Goal: Transaction & Acquisition: Purchase product/service

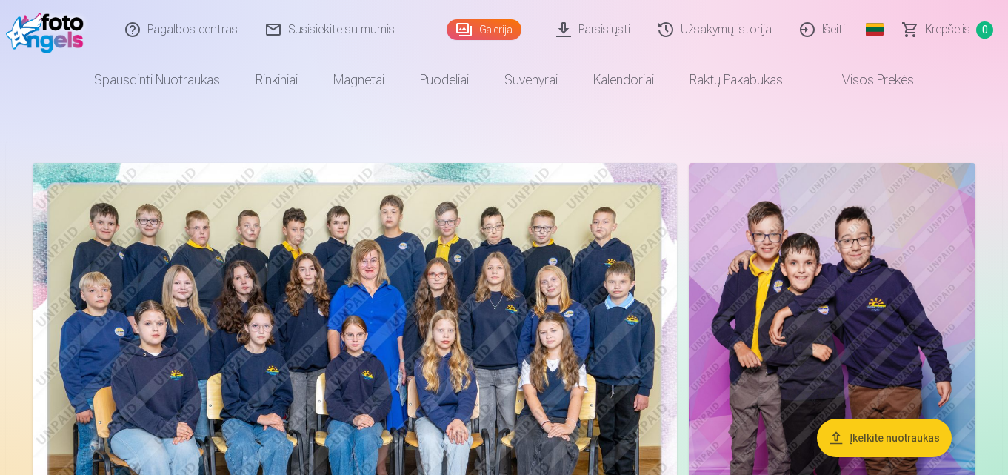
click at [463, 331] on img at bounding box center [355, 377] width 644 height 429
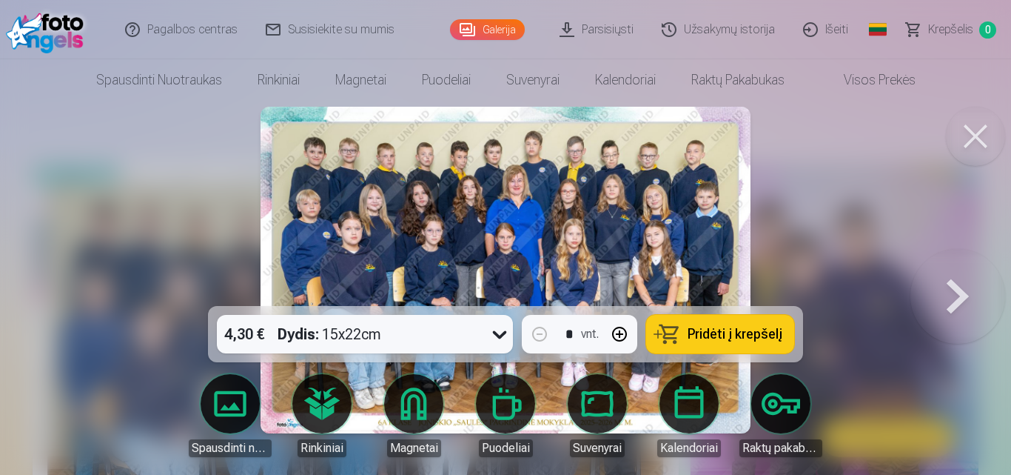
click at [735, 340] on span "Pridėti į krepšelį" at bounding box center [735, 333] width 95 height 13
click at [958, 291] on button at bounding box center [958, 270] width 95 height 42
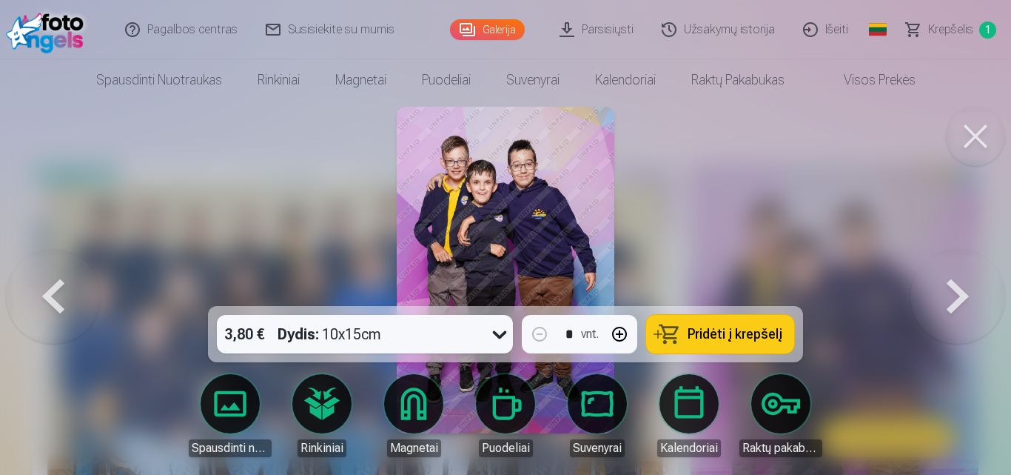
click at [958, 291] on button at bounding box center [958, 270] width 95 height 42
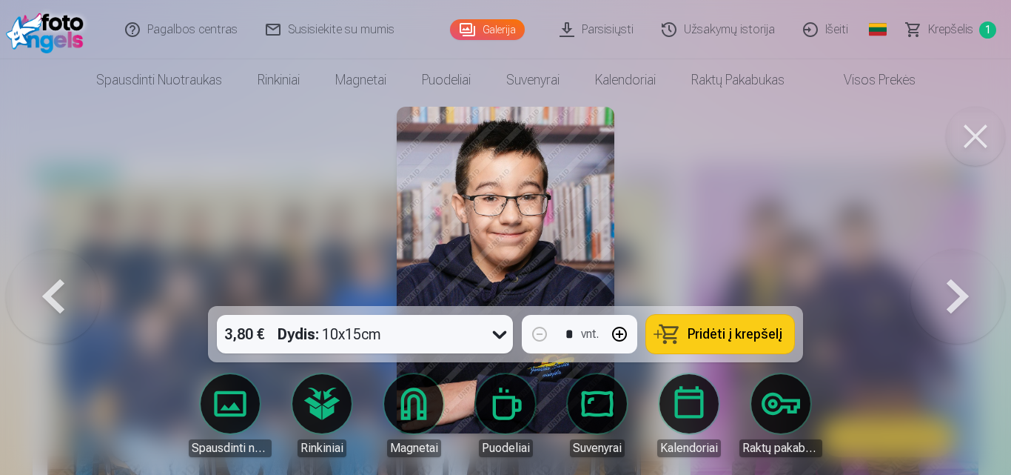
click at [958, 291] on button at bounding box center [958, 270] width 95 height 42
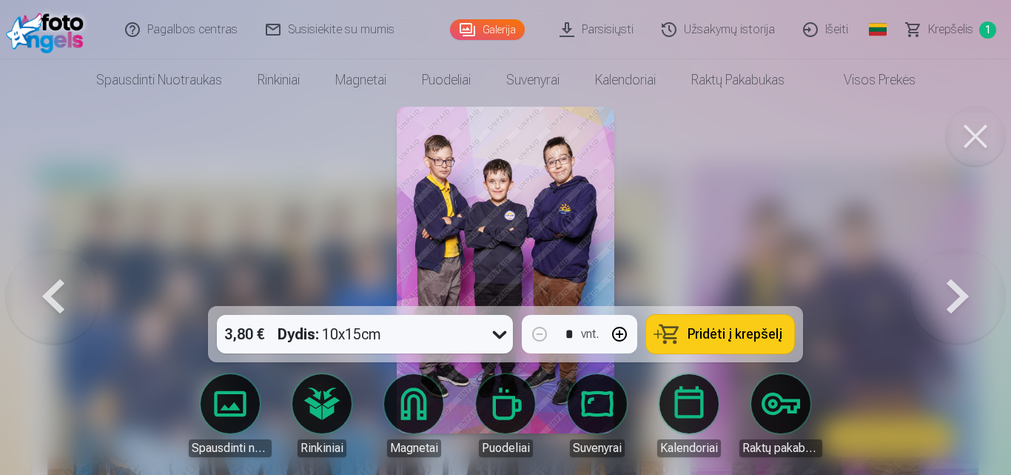
click at [958, 291] on button at bounding box center [958, 270] width 95 height 42
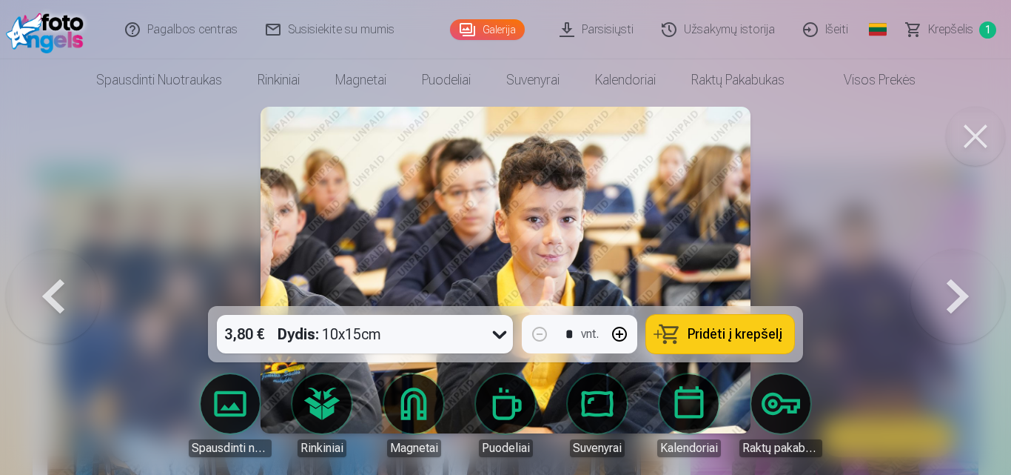
click at [958, 291] on button at bounding box center [958, 270] width 95 height 42
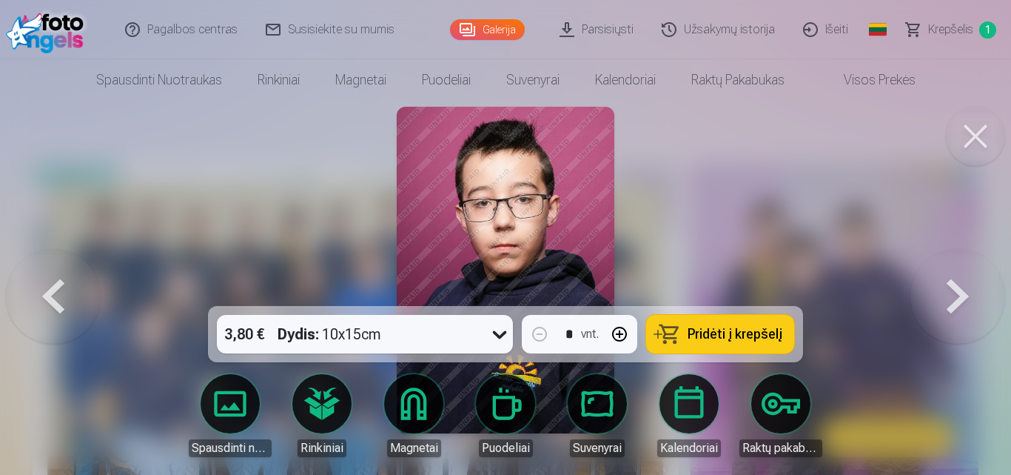
click at [958, 291] on button at bounding box center [958, 270] width 95 height 42
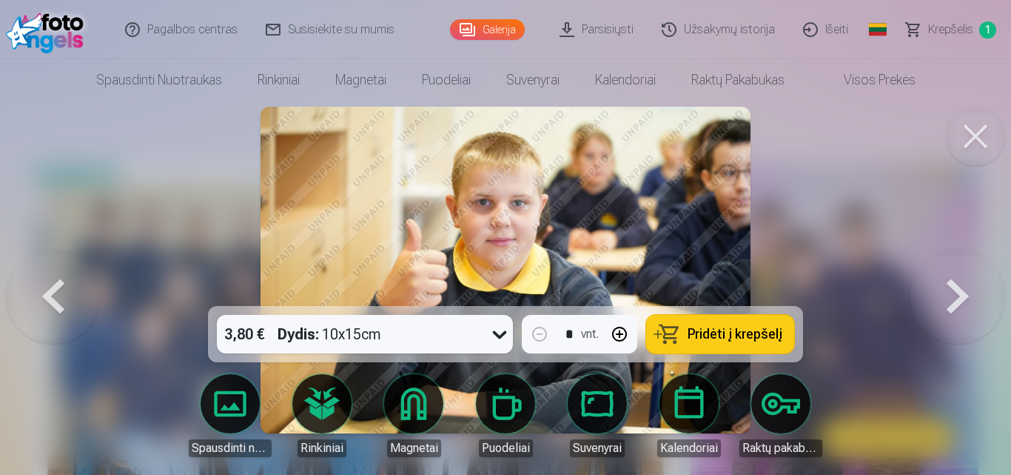
click at [958, 291] on button at bounding box center [958, 270] width 95 height 42
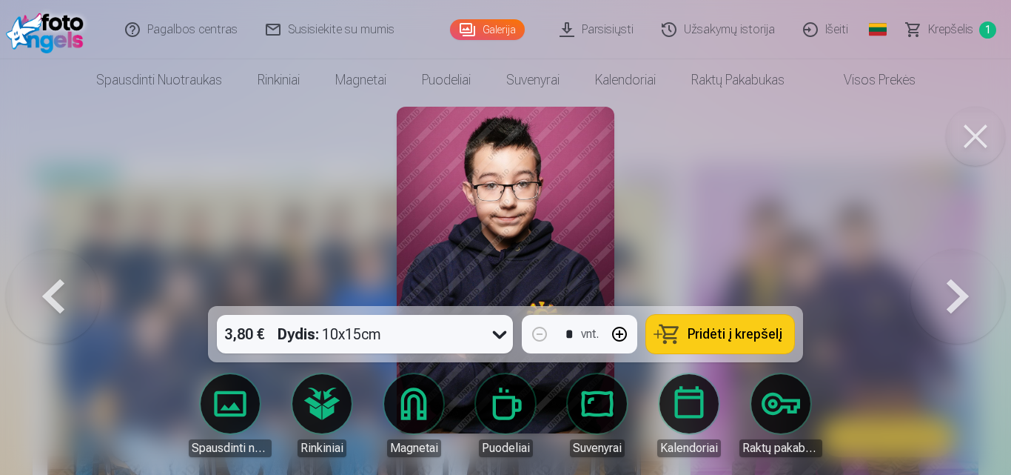
click at [958, 291] on button at bounding box center [958, 270] width 95 height 42
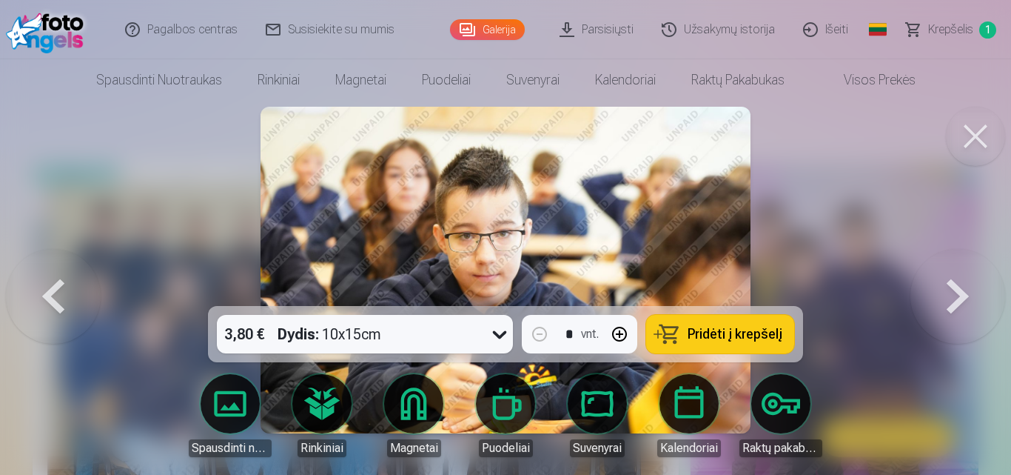
click at [958, 291] on button at bounding box center [958, 270] width 95 height 42
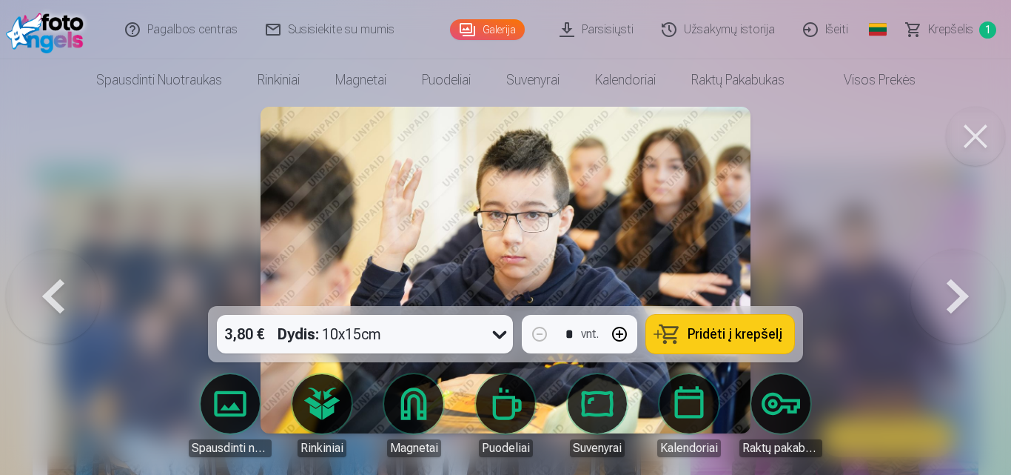
click at [958, 291] on button at bounding box center [958, 270] width 95 height 42
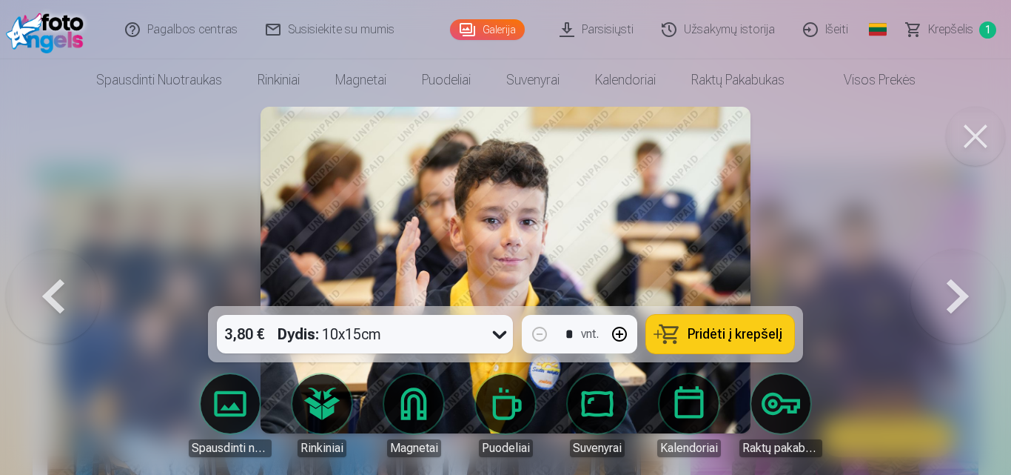
click at [958, 291] on button at bounding box center [958, 270] width 95 height 42
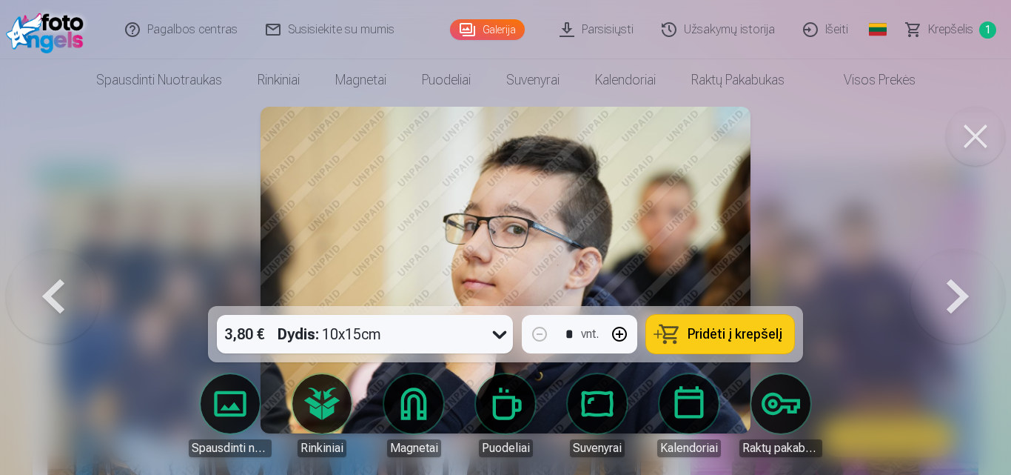
click at [958, 291] on button at bounding box center [958, 270] width 95 height 42
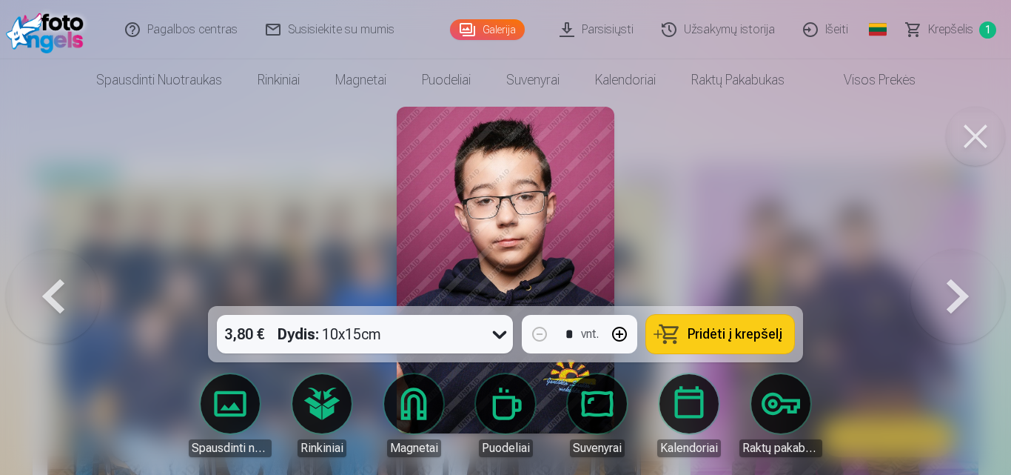
click at [958, 291] on button at bounding box center [958, 270] width 95 height 42
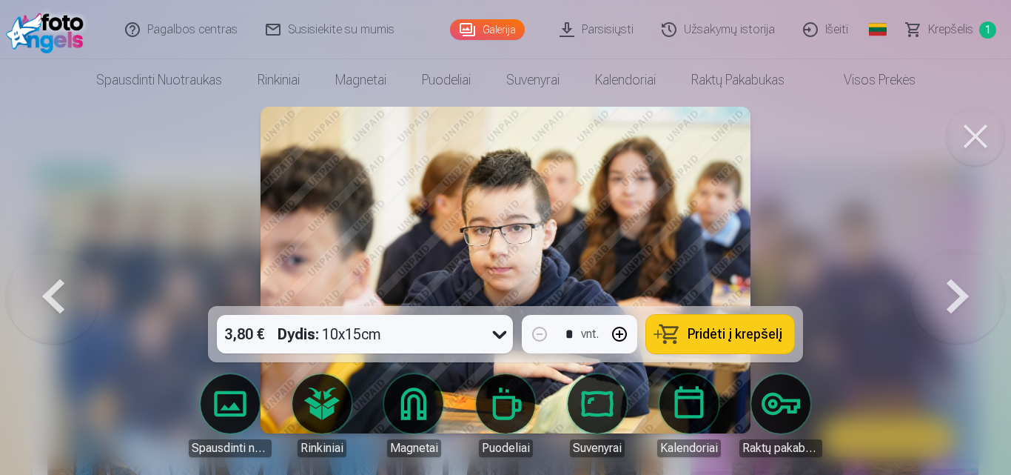
click at [958, 291] on button at bounding box center [958, 270] width 95 height 42
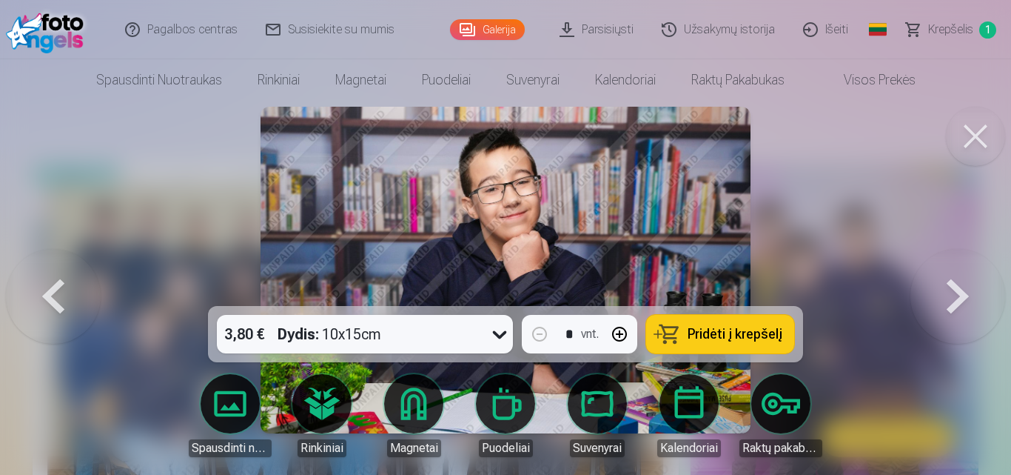
click at [958, 291] on button at bounding box center [958, 270] width 95 height 42
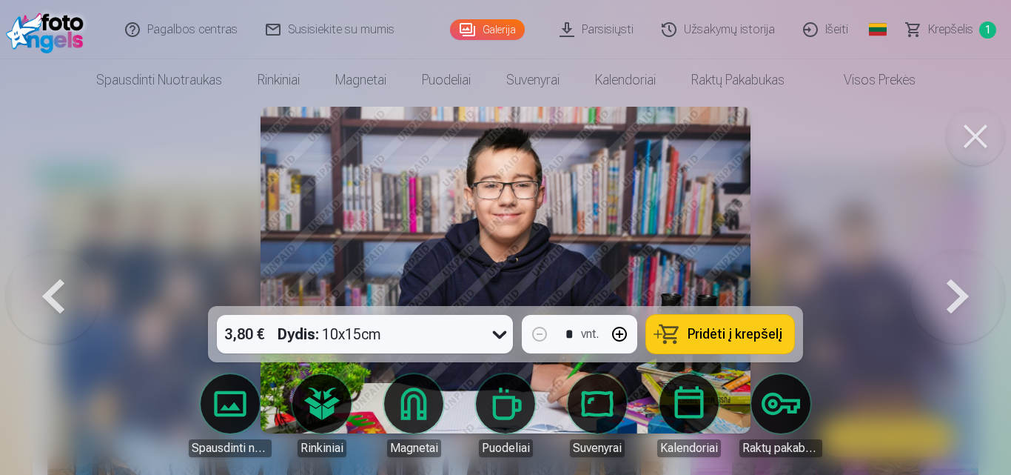
click at [958, 291] on button at bounding box center [958, 270] width 95 height 42
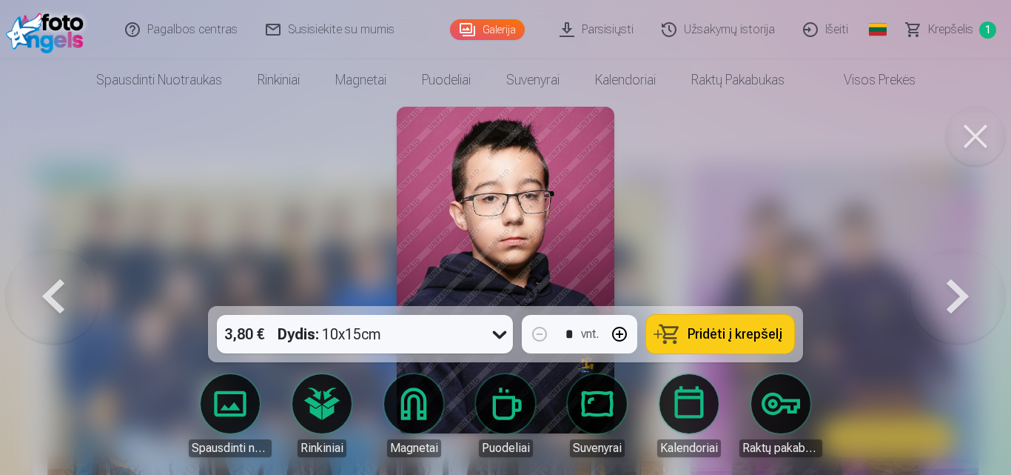
click at [958, 291] on button at bounding box center [958, 270] width 95 height 42
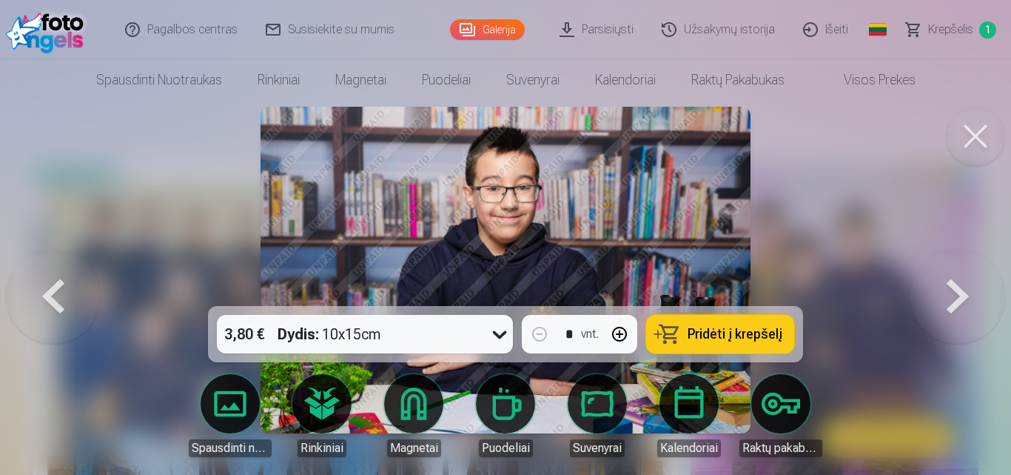
click at [958, 291] on button at bounding box center [958, 270] width 95 height 42
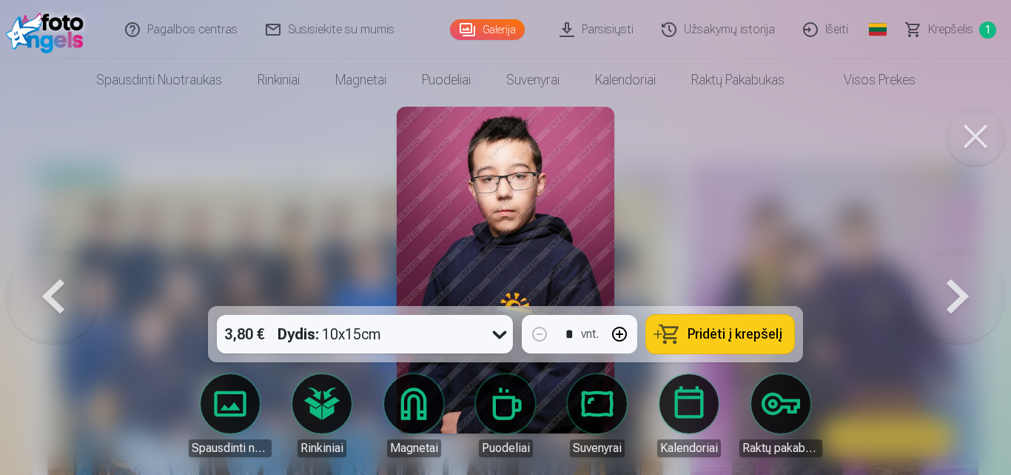
click at [958, 291] on button at bounding box center [958, 270] width 95 height 42
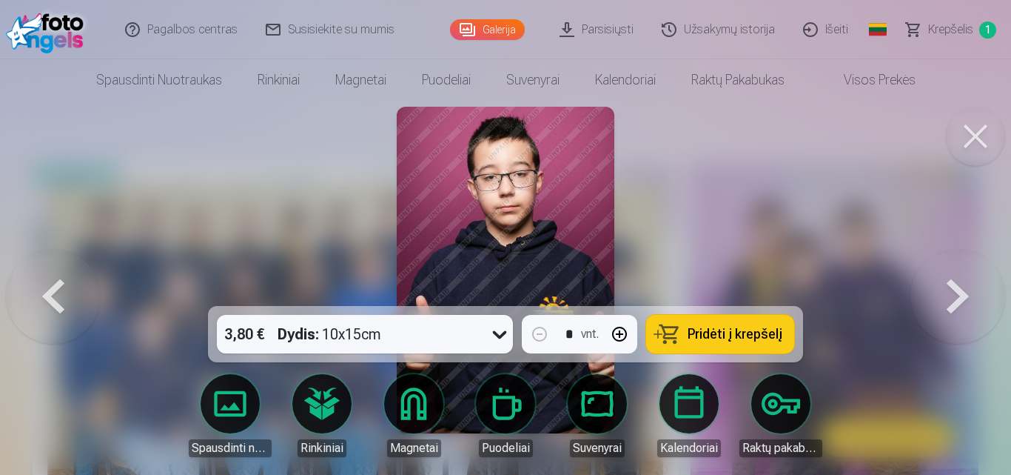
click at [958, 291] on button at bounding box center [958, 270] width 95 height 42
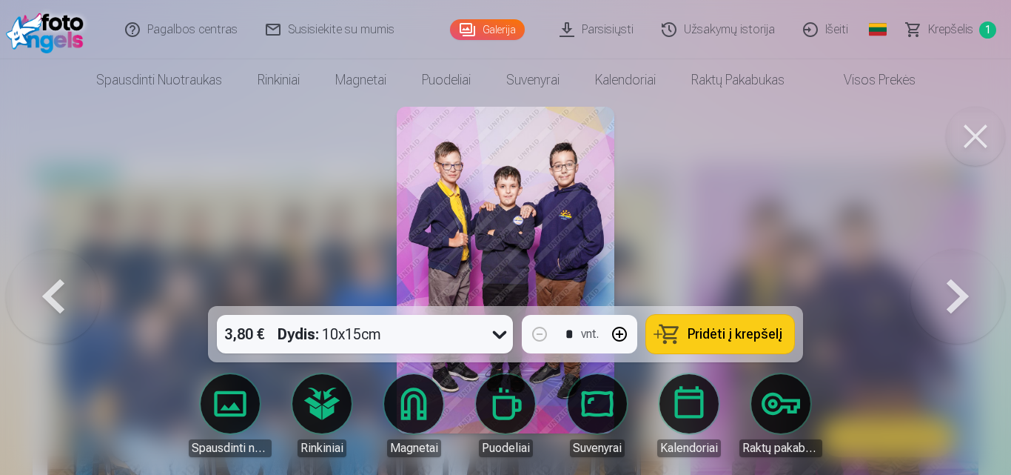
click at [958, 291] on button at bounding box center [958, 270] width 95 height 42
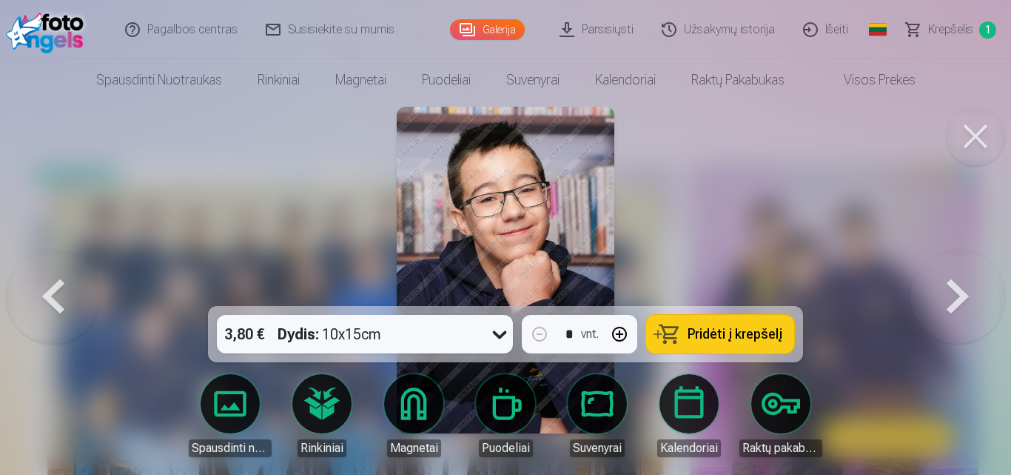
click at [958, 291] on button at bounding box center [958, 270] width 95 height 42
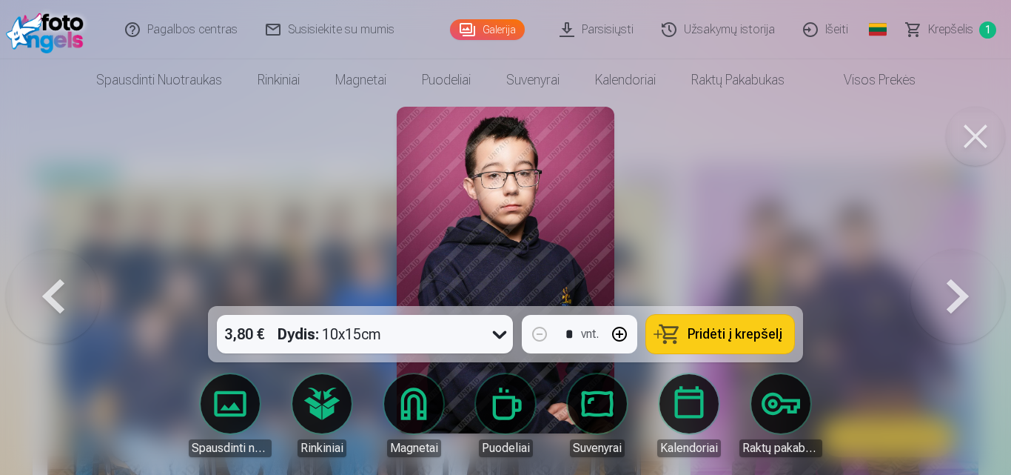
click at [958, 291] on button at bounding box center [958, 270] width 95 height 42
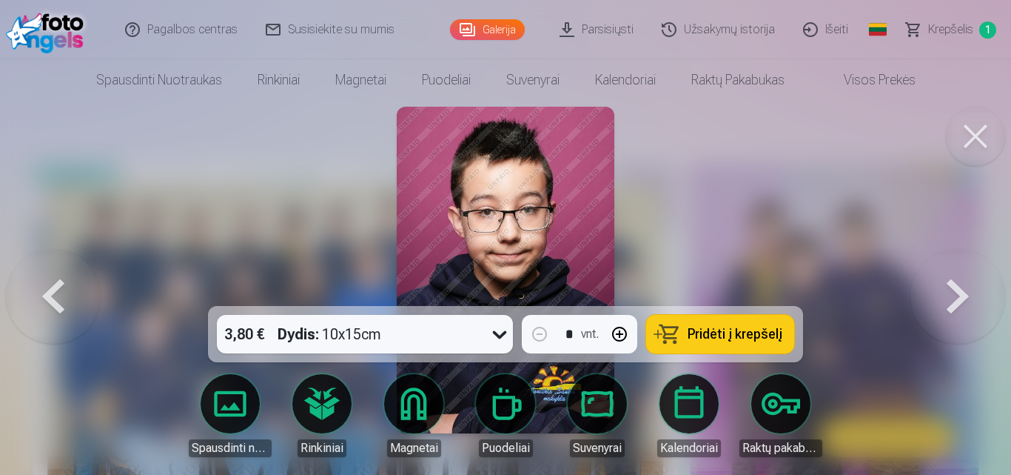
click at [958, 291] on button at bounding box center [958, 270] width 95 height 42
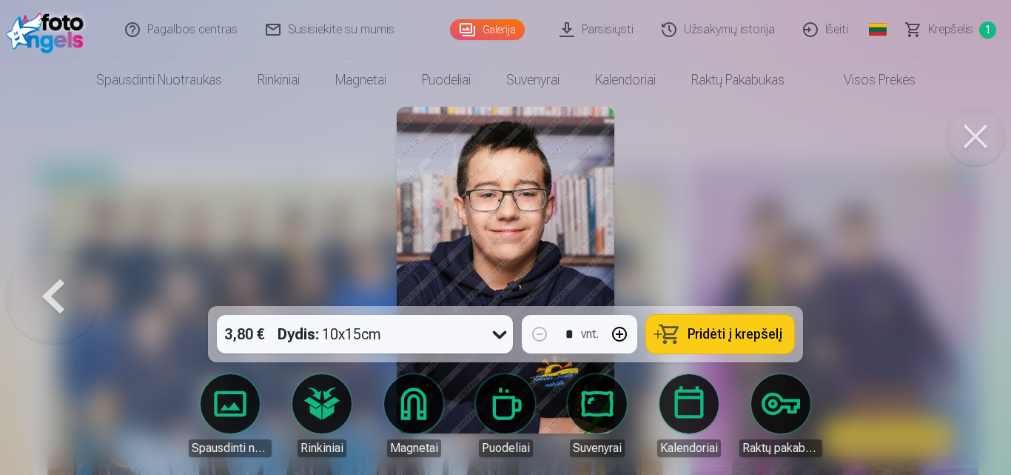
click at [958, 298] on div at bounding box center [505, 237] width 1011 height 475
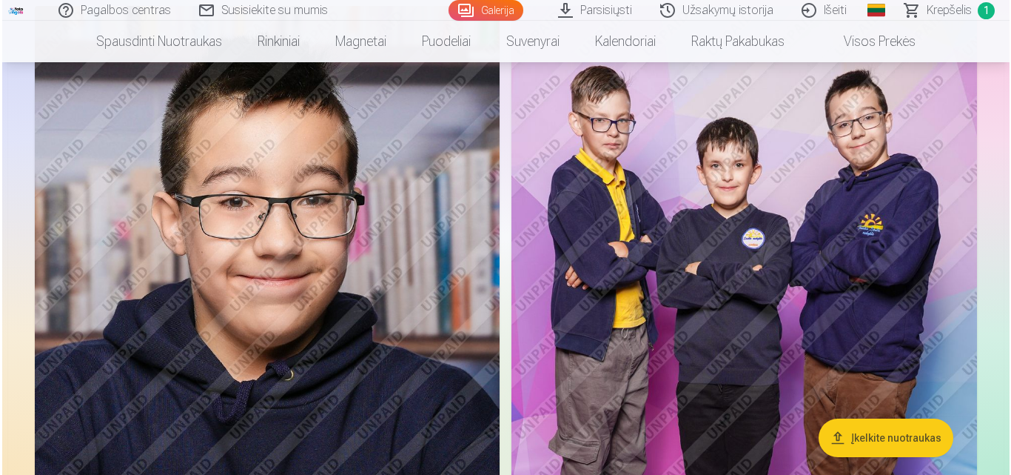
scroll to position [522, 0]
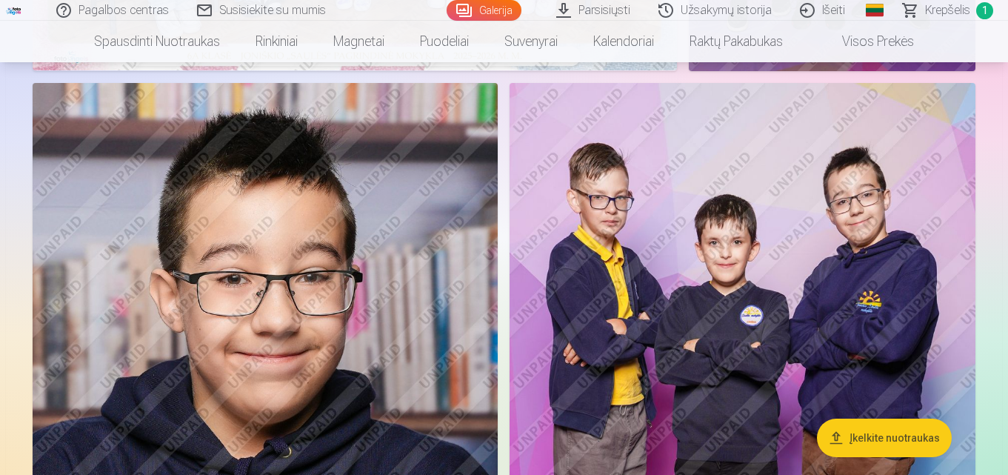
click at [777, 237] on img at bounding box center [742, 432] width 466 height 698
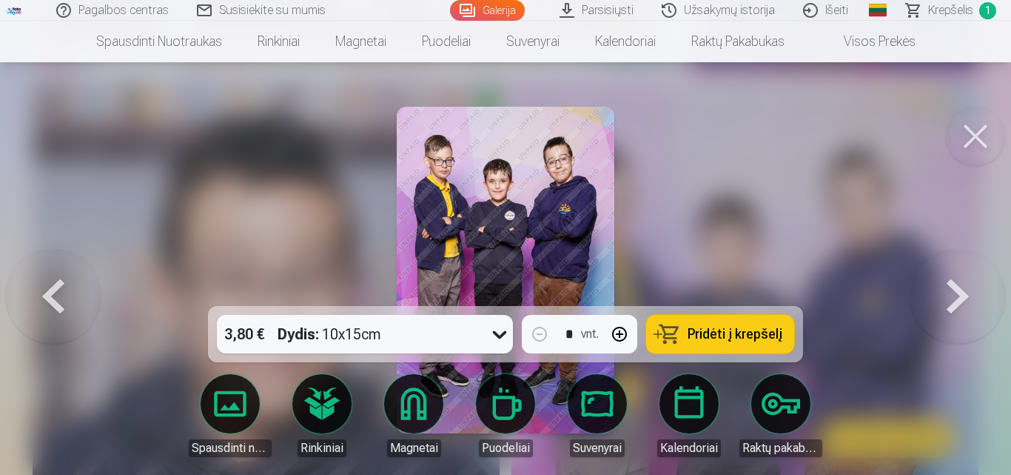
click at [748, 337] on span "Pridėti į krepšelį" at bounding box center [735, 333] width 95 height 13
click at [50, 286] on button at bounding box center [53, 270] width 95 height 42
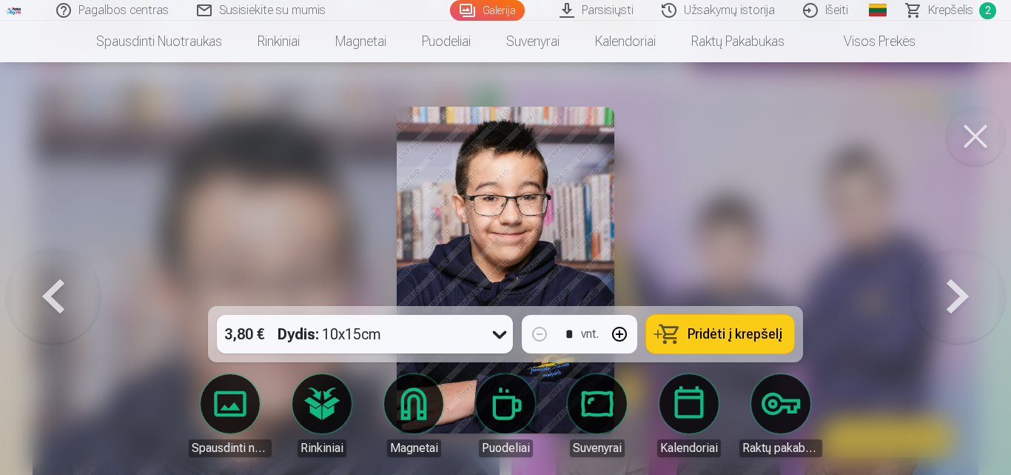
click at [50, 286] on button at bounding box center [53, 270] width 95 height 42
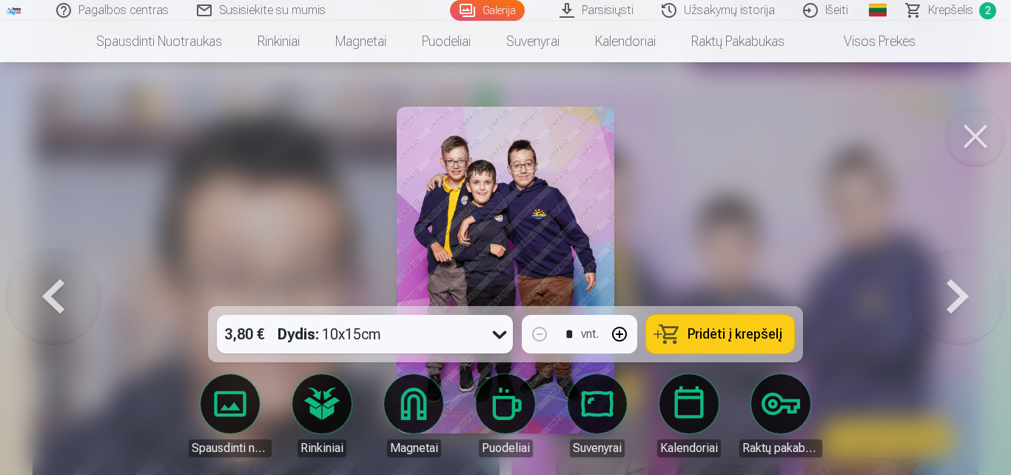
click at [50, 286] on button at bounding box center [53, 270] width 95 height 42
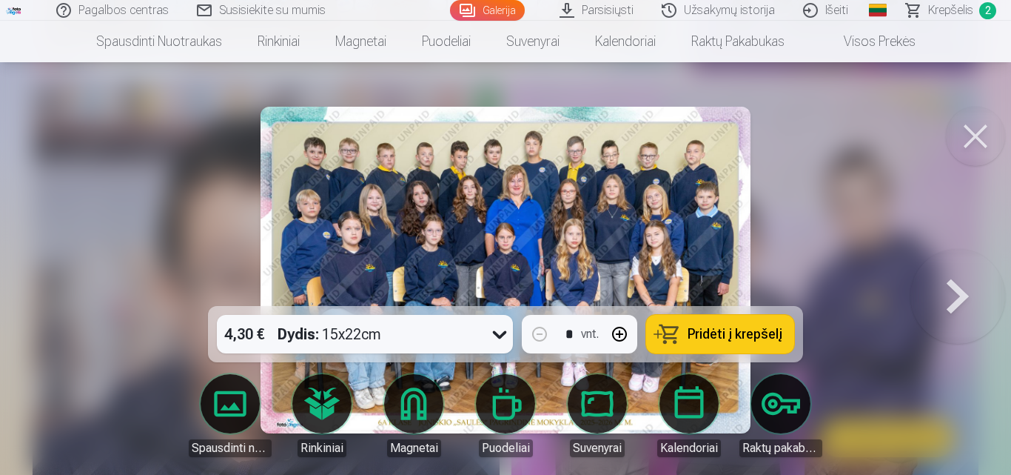
click at [955, 291] on button at bounding box center [958, 270] width 95 height 42
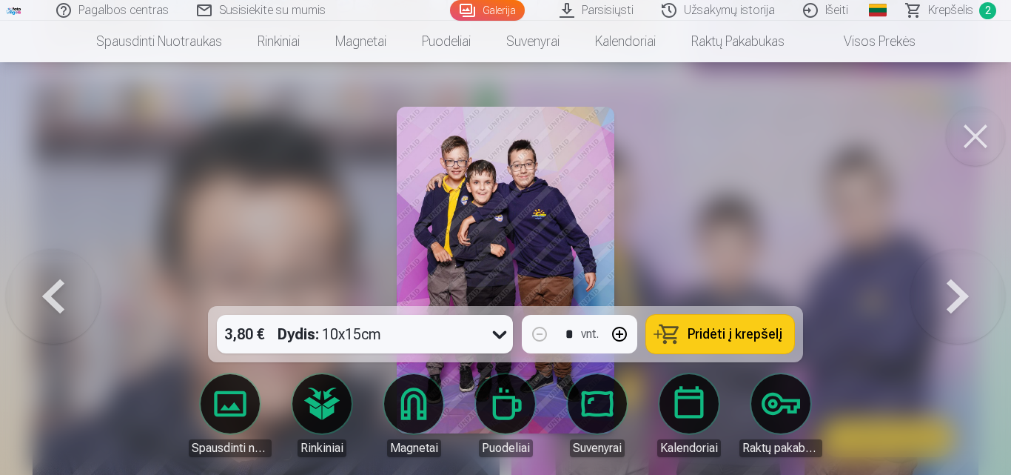
click at [955, 291] on button at bounding box center [958, 270] width 95 height 42
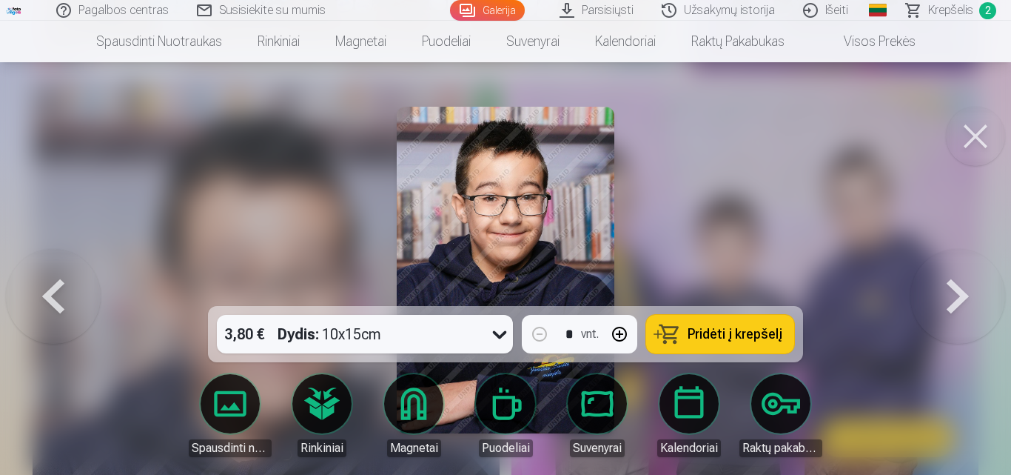
click at [955, 291] on button at bounding box center [958, 270] width 95 height 42
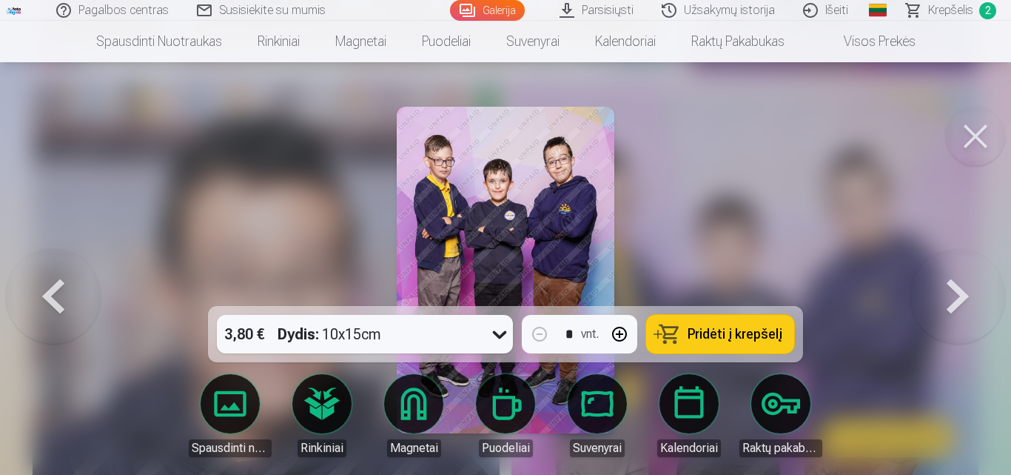
click at [955, 291] on button at bounding box center [958, 270] width 95 height 42
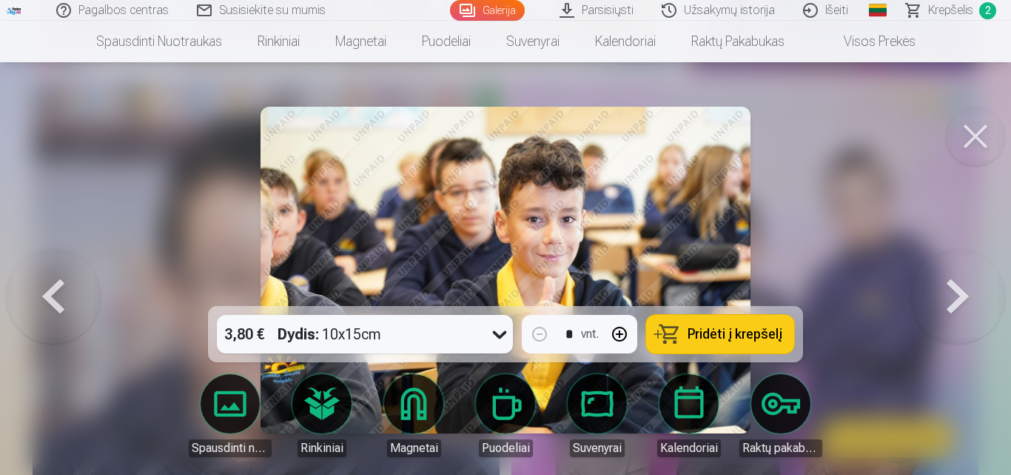
click at [955, 291] on button at bounding box center [958, 270] width 95 height 42
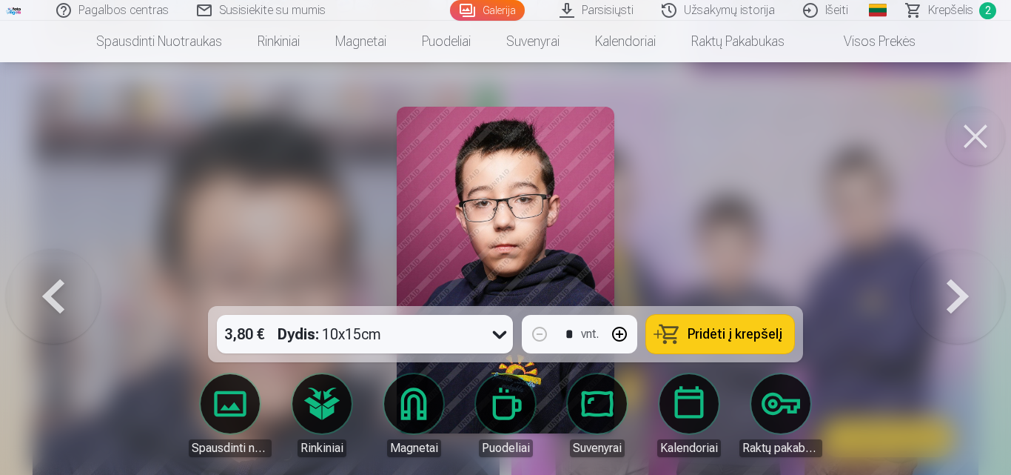
click at [617, 332] on button "button" at bounding box center [620, 334] width 36 height 36
click at [534, 334] on button "button" at bounding box center [540, 334] width 36 height 36
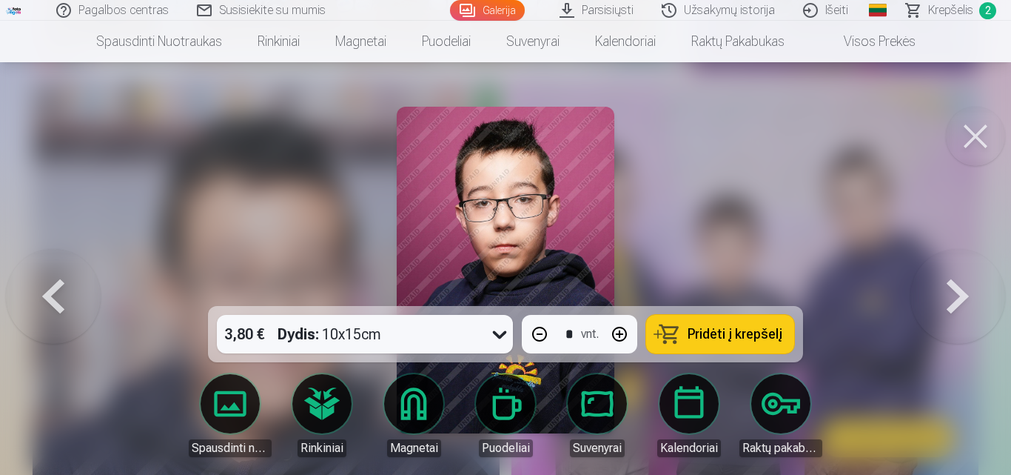
drag, startPoint x: 755, startPoint y: 332, endPoint x: 861, endPoint y: 318, distance: 106.7
click at [761, 328] on span "Pridėti į krepšelį" at bounding box center [735, 333] width 95 height 13
click at [959, 291] on button at bounding box center [958, 270] width 95 height 42
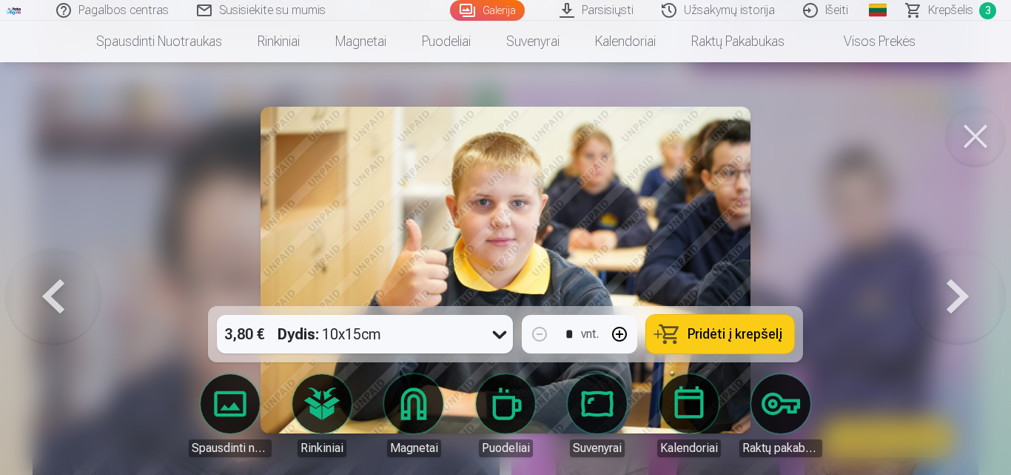
click at [959, 291] on button at bounding box center [958, 270] width 95 height 42
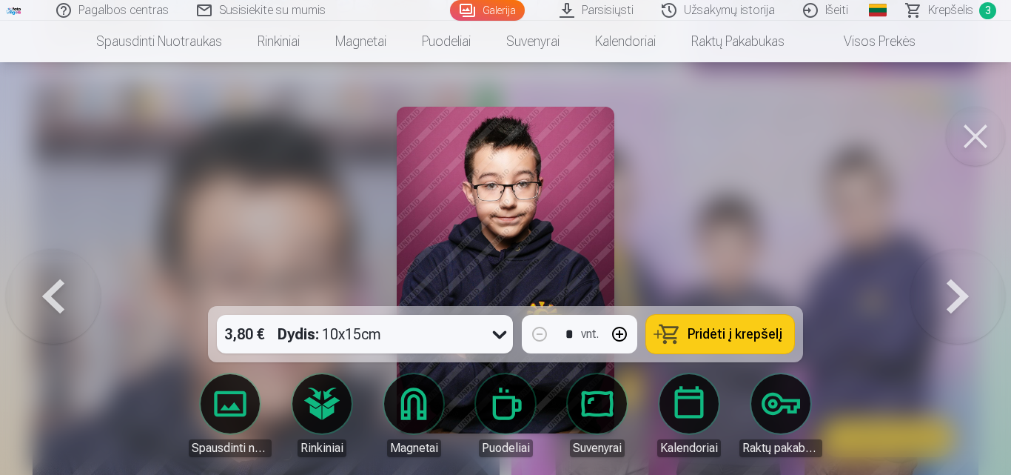
click at [959, 291] on button at bounding box center [958, 270] width 95 height 42
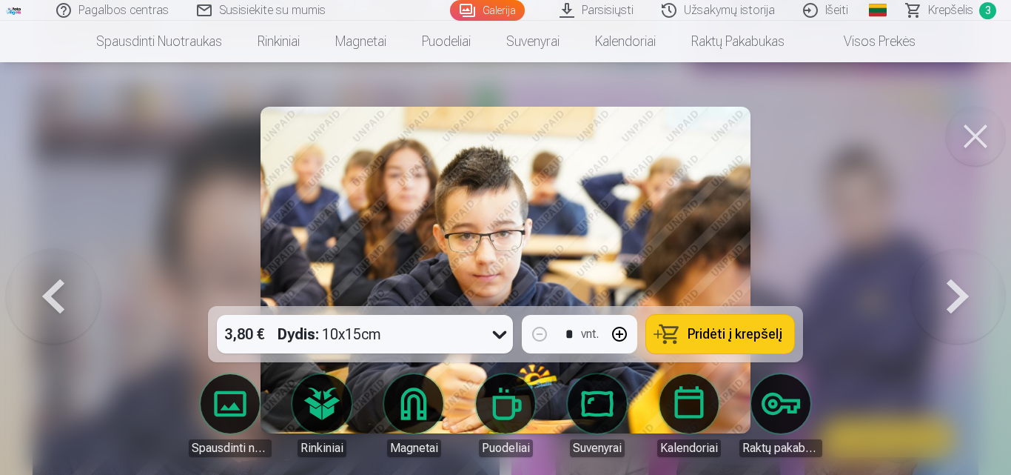
click at [959, 291] on button at bounding box center [958, 270] width 95 height 42
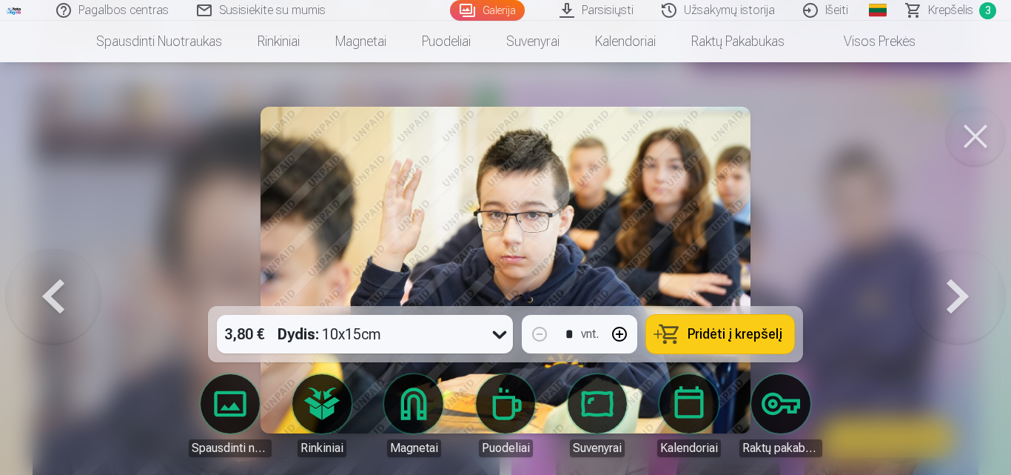
click at [959, 291] on button at bounding box center [958, 270] width 95 height 42
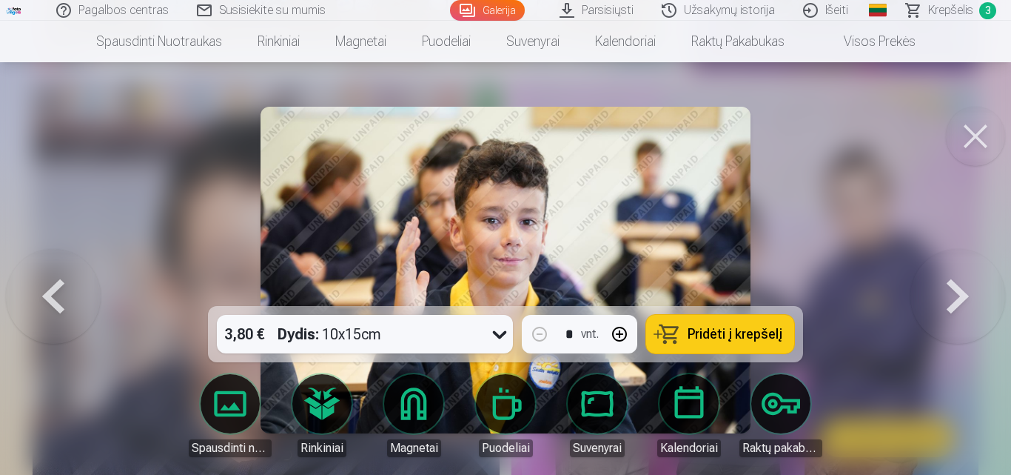
click at [959, 291] on button at bounding box center [958, 270] width 95 height 42
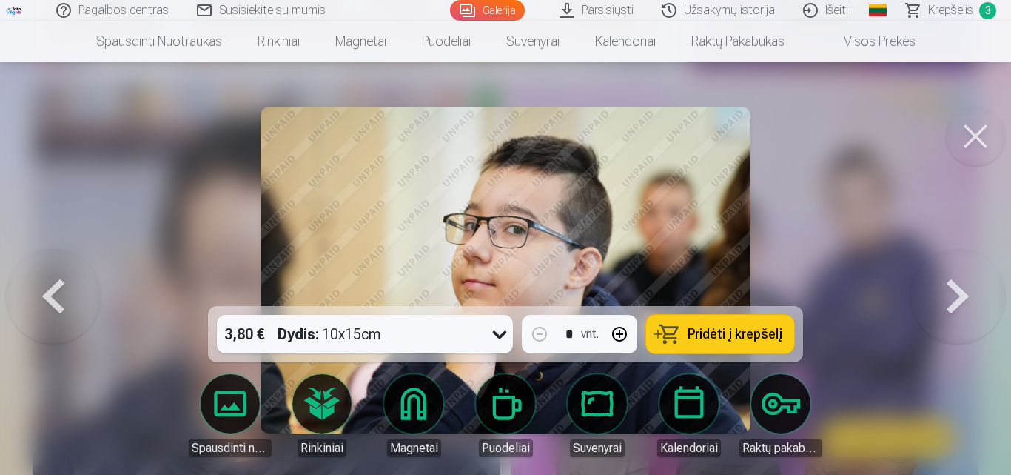
click at [959, 291] on button at bounding box center [958, 270] width 95 height 42
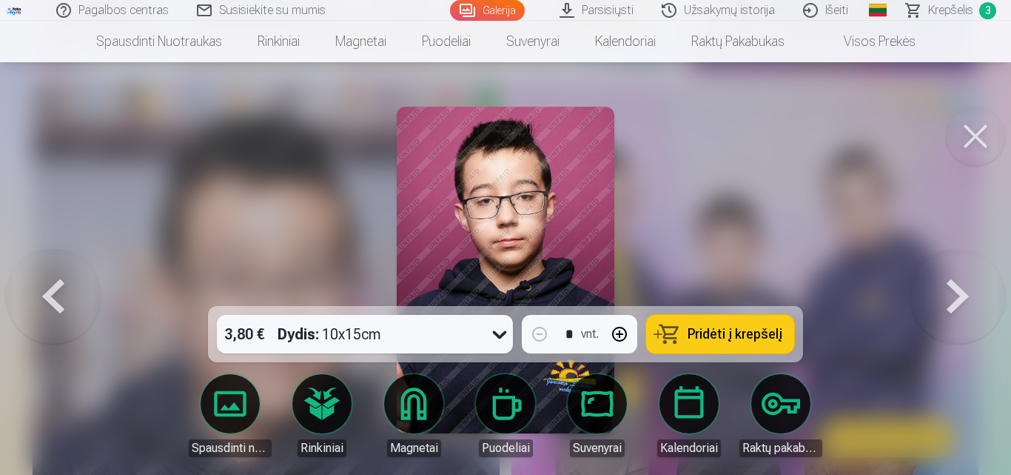
click at [959, 291] on button at bounding box center [958, 270] width 95 height 42
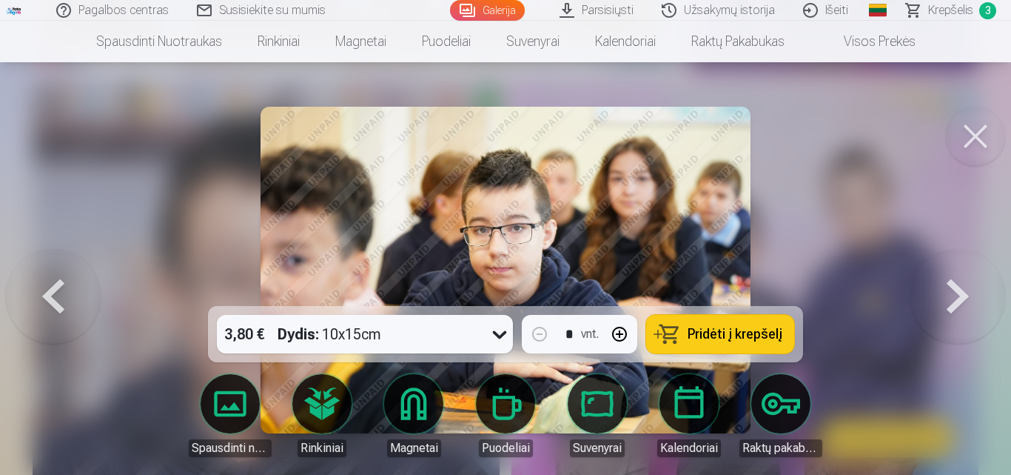
click at [959, 291] on button at bounding box center [958, 270] width 95 height 42
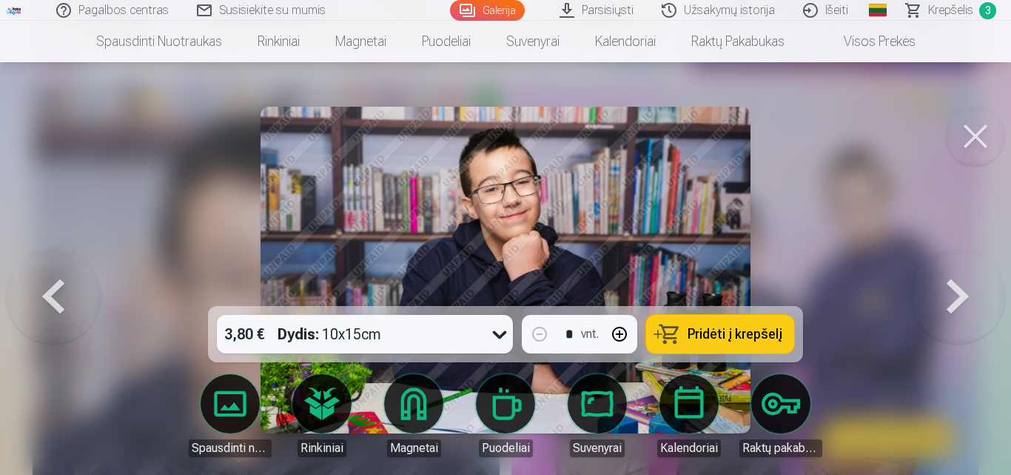
click at [959, 291] on button at bounding box center [958, 270] width 95 height 42
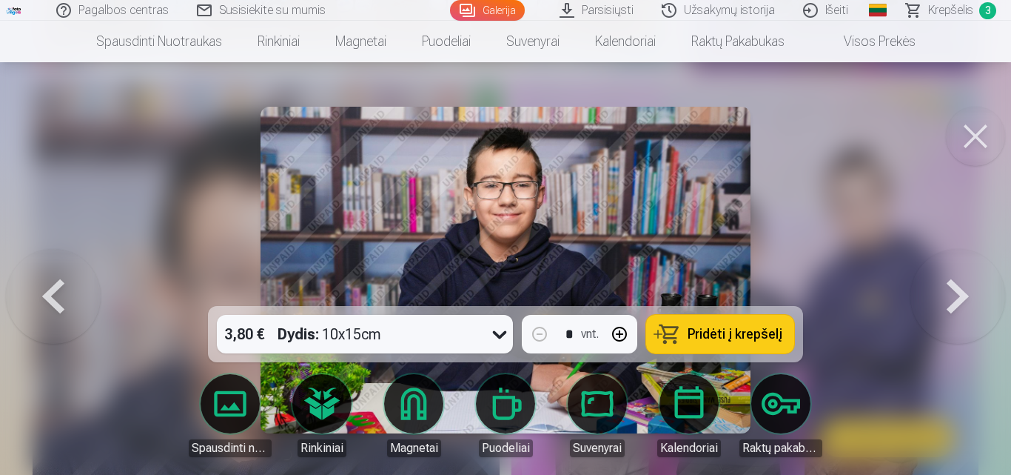
click at [959, 291] on button at bounding box center [958, 270] width 95 height 42
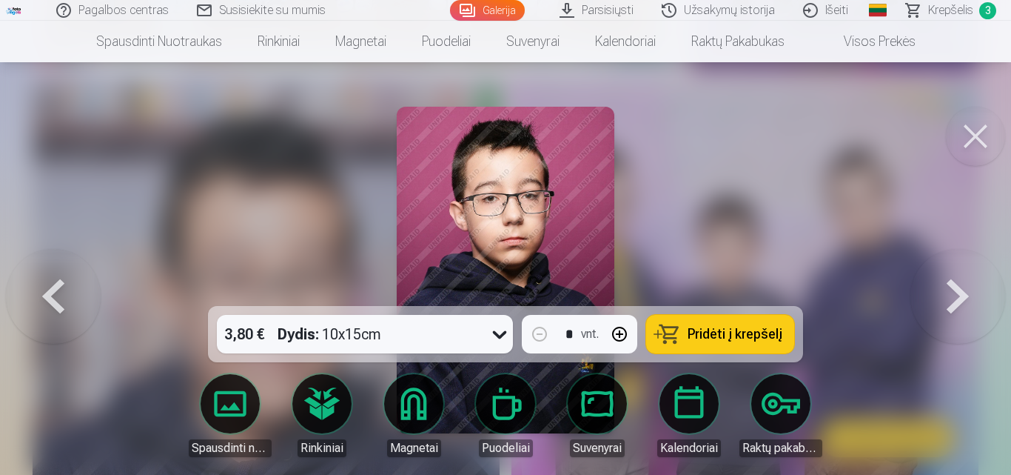
click at [959, 291] on button at bounding box center [958, 270] width 95 height 42
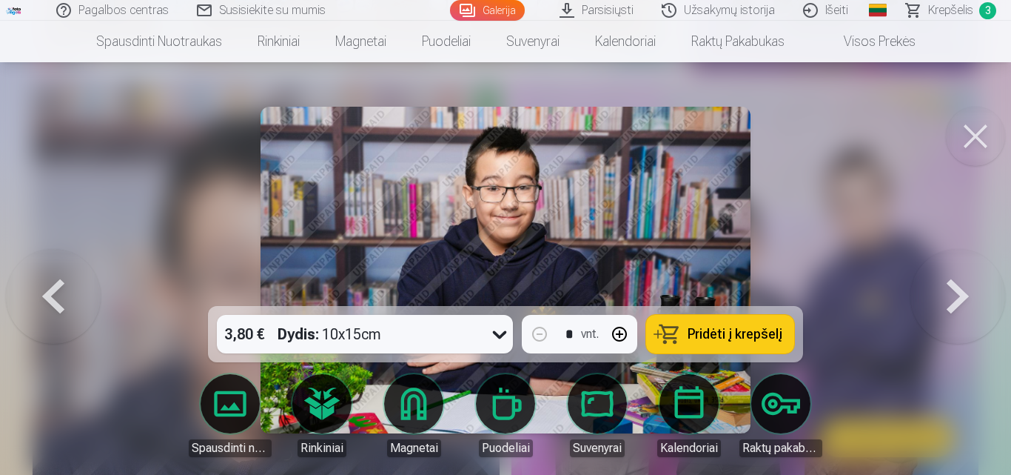
click at [959, 291] on button at bounding box center [958, 270] width 95 height 42
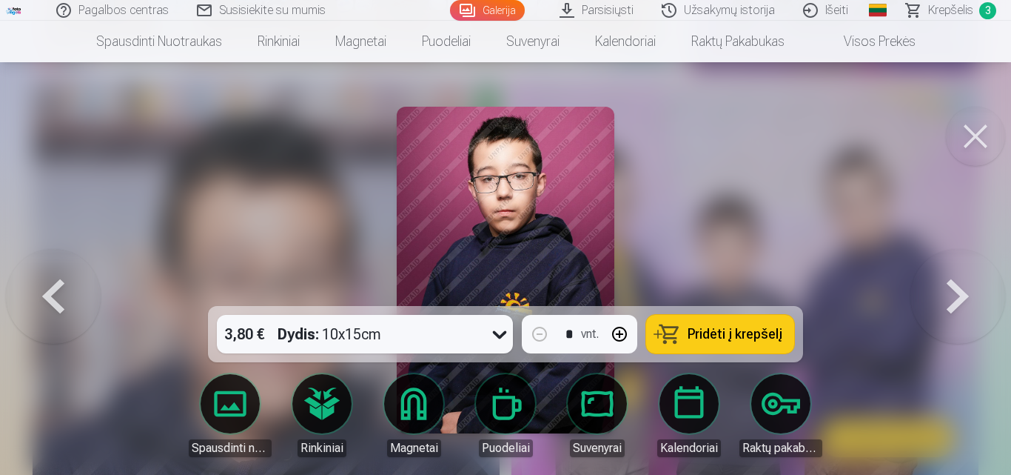
click at [959, 291] on button at bounding box center [958, 270] width 95 height 42
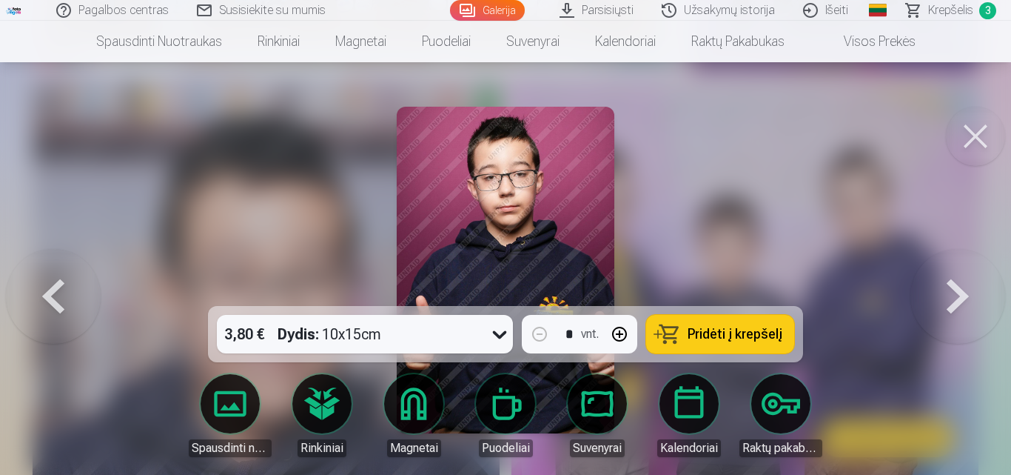
click at [56, 291] on button at bounding box center [53, 270] width 95 height 42
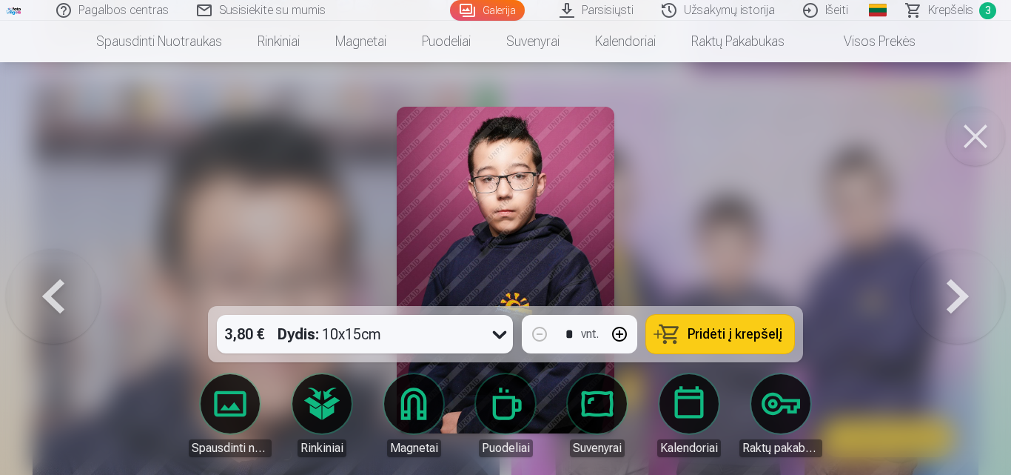
click at [56, 291] on button at bounding box center [53, 270] width 95 height 42
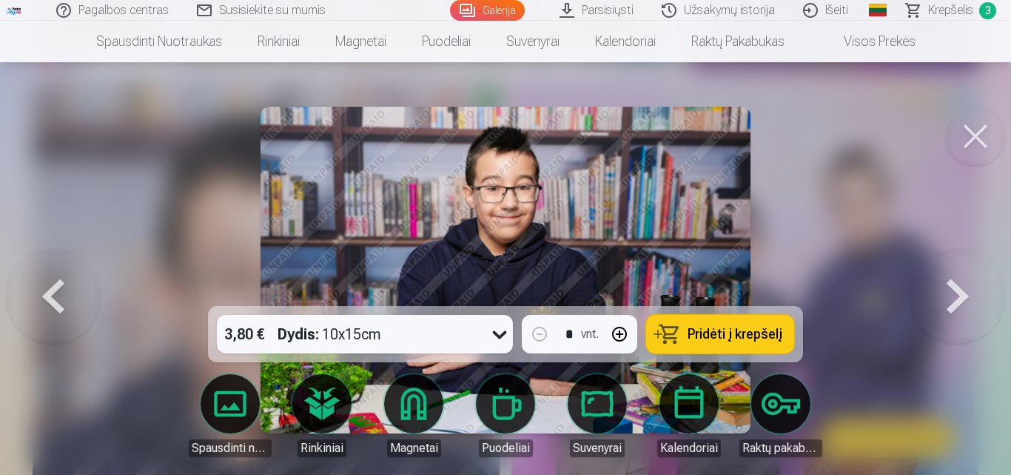
click at [56, 291] on button at bounding box center [53, 270] width 95 height 42
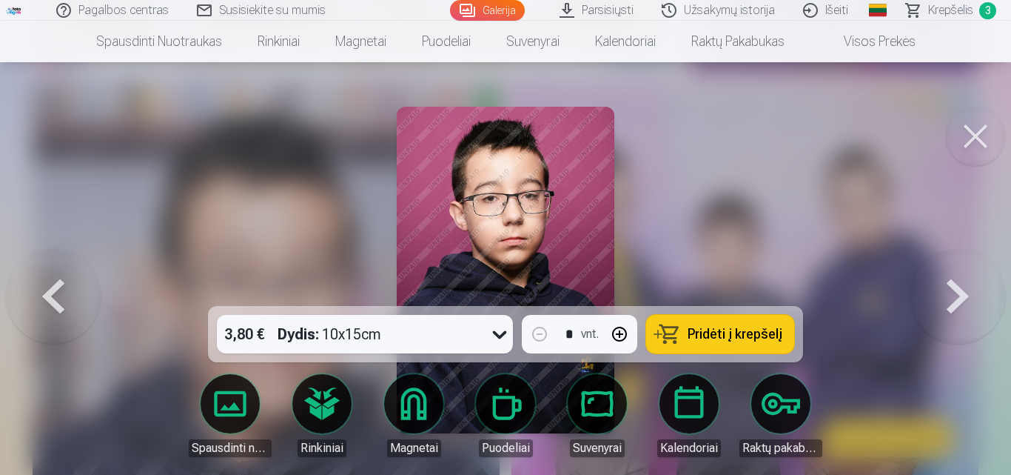
click at [626, 334] on button "button" at bounding box center [620, 334] width 36 height 36
drag, startPoint x: 534, startPoint y: 331, endPoint x: 646, endPoint y: 335, distance: 111.9
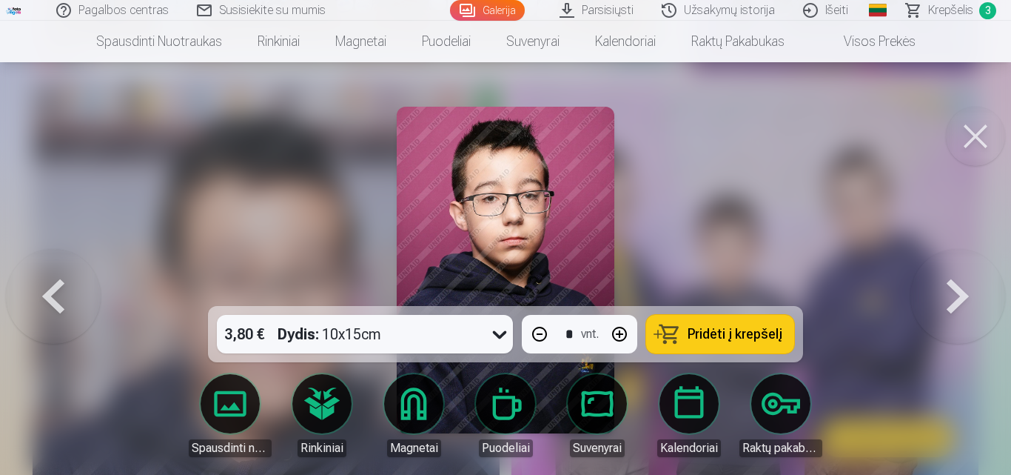
click at [534, 332] on button "button" at bounding box center [540, 334] width 36 height 36
click at [773, 338] on span "Pridėti į krepšelį" at bounding box center [735, 333] width 95 height 13
type input "*"
click at [951, 10] on span "Krepšelis" at bounding box center [950, 10] width 45 height 18
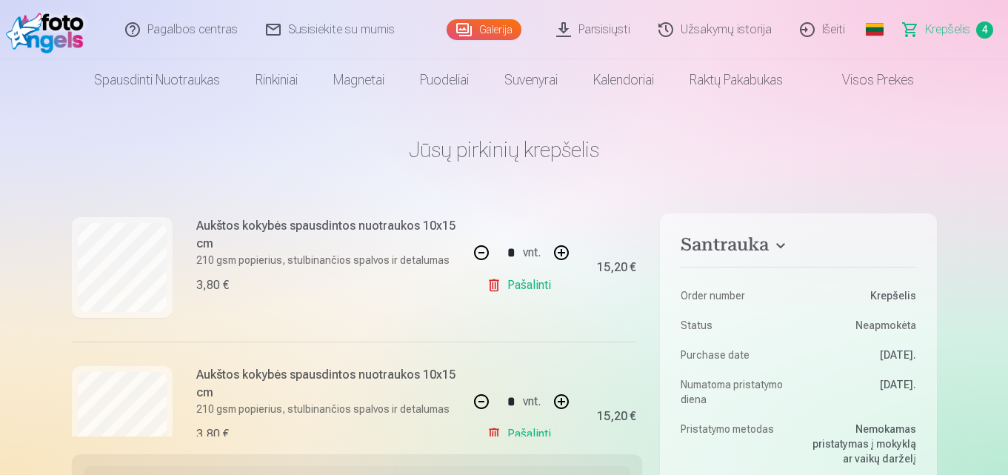
scroll to position [458, 0]
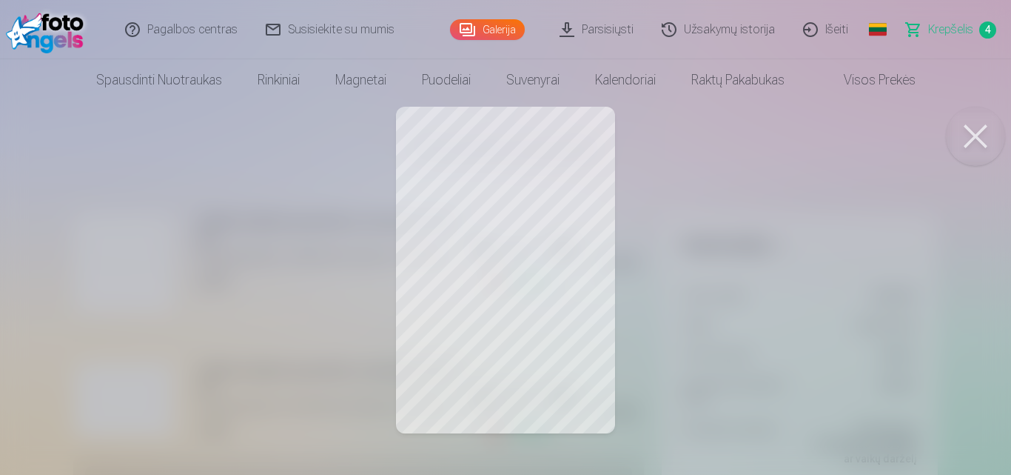
click at [957, 137] on button at bounding box center [975, 136] width 59 height 59
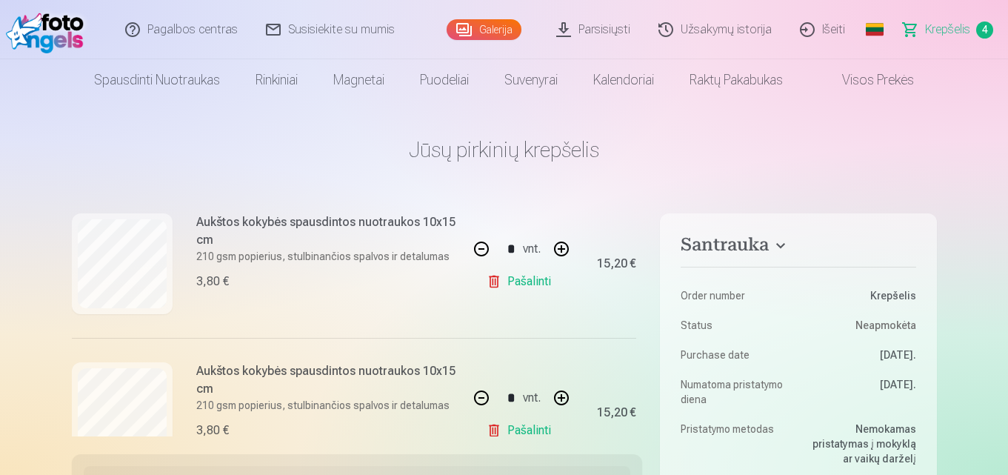
click at [517, 284] on link "Pašalinti" at bounding box center [521, 282] width 70 height 30
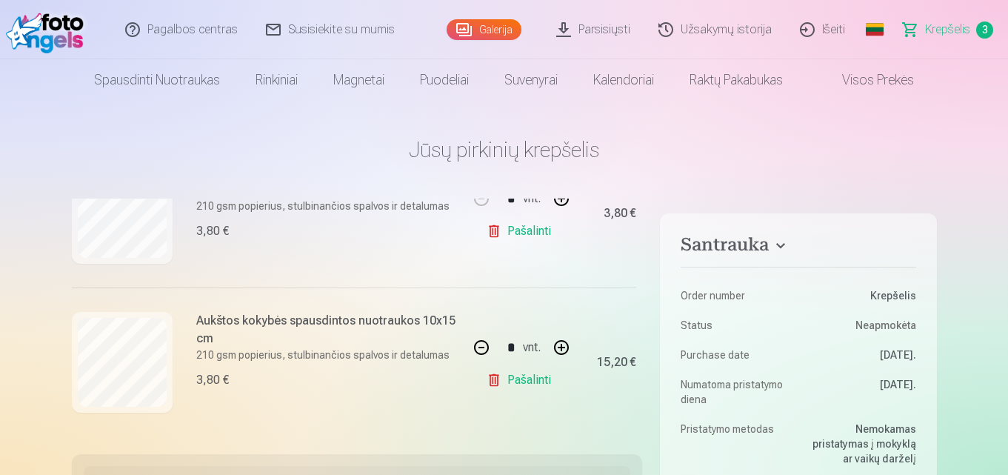
scroll to position [0, 0]
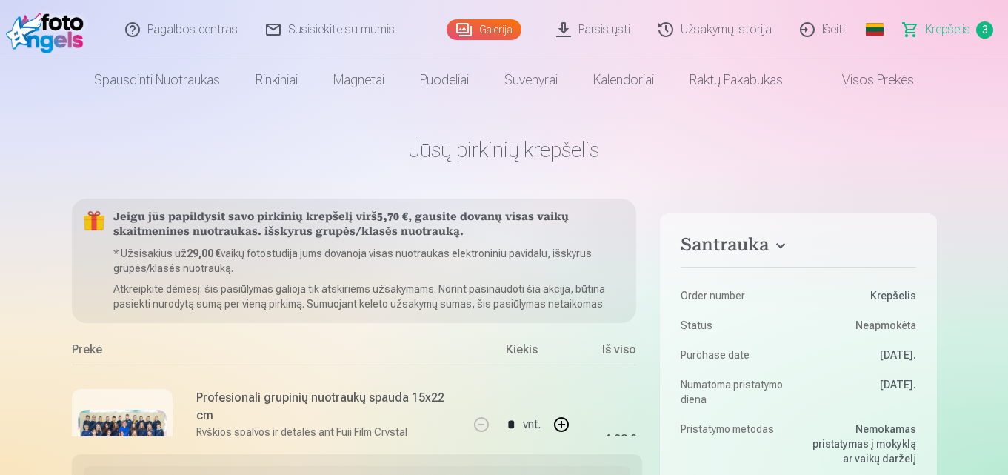
click at [499, 35] on link "Galerija" at bounding box center [483, 29] width 75 height 21
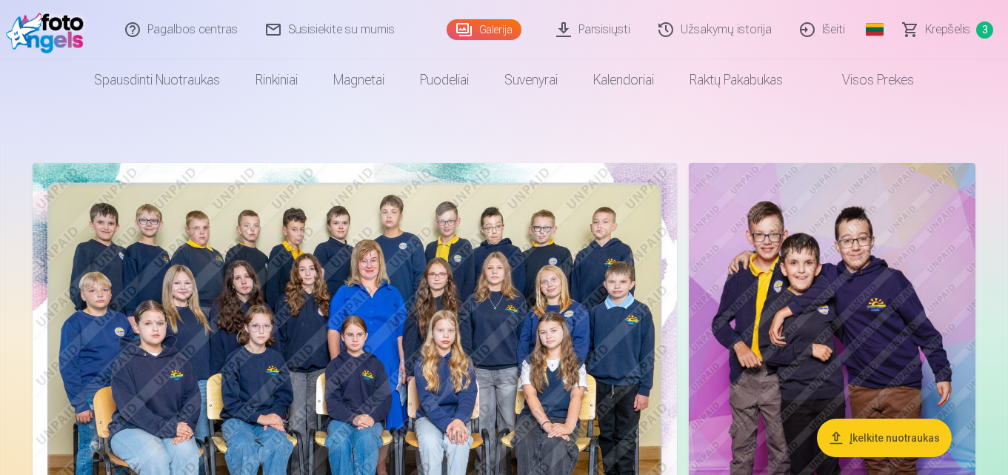
click at [615, 346] on img at bounding box center [355, 377] width 644 height 429
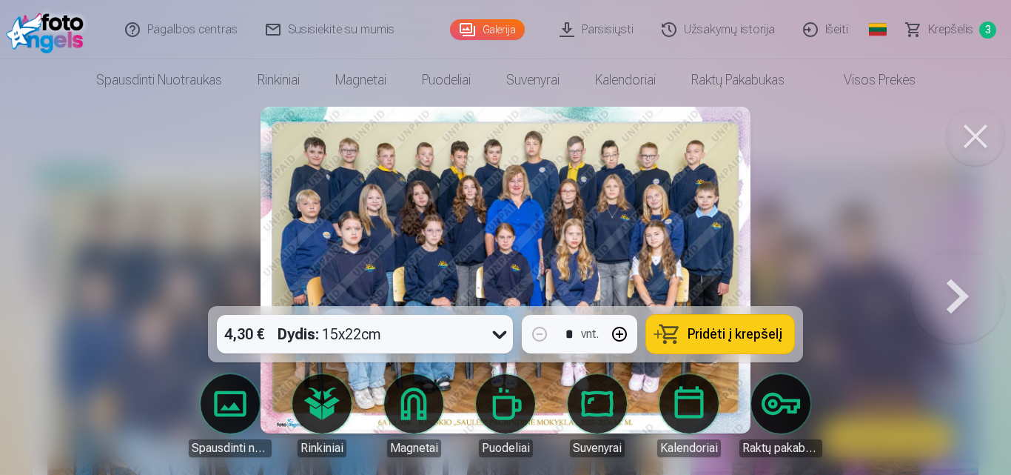
click at [954, 291] on button at bounding box center [958, 270] width 95 height 42
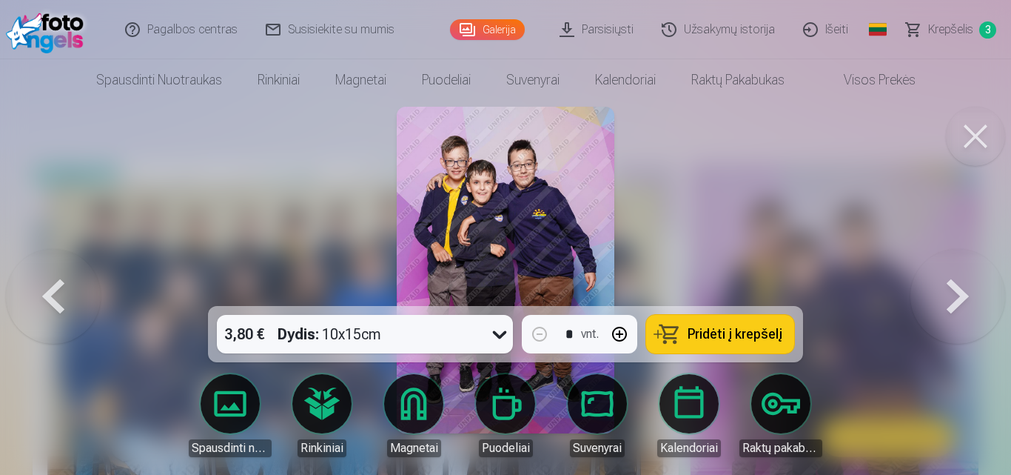
click at [954, 291] on button at bounding box center [958, 270] width 95 height 42
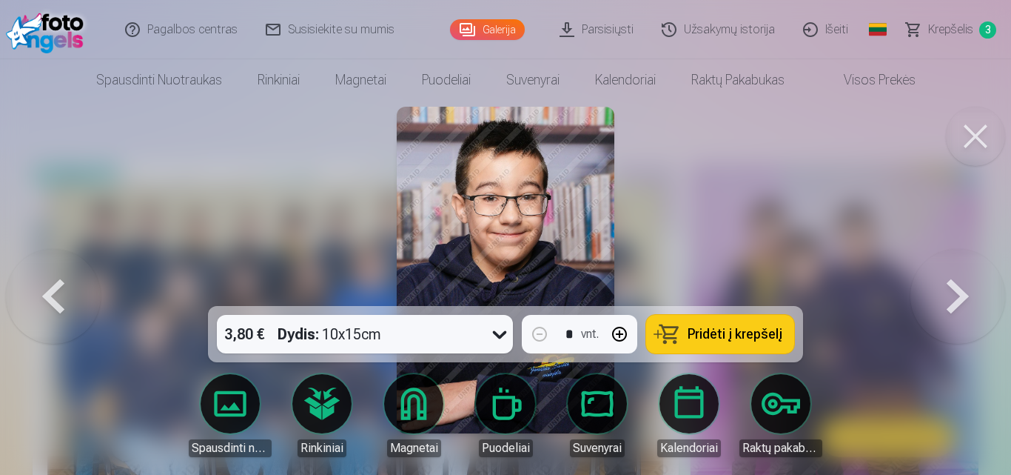
click at [954, 291] on button at bounding box center [958, 270] width 95 height 42
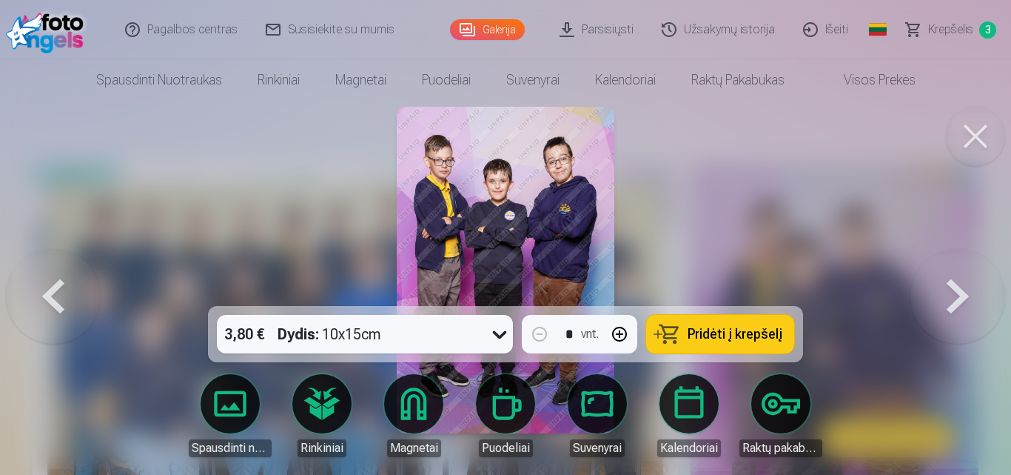
click at [954, 291] on button at bounding box center [958, 270] width 95 height 42
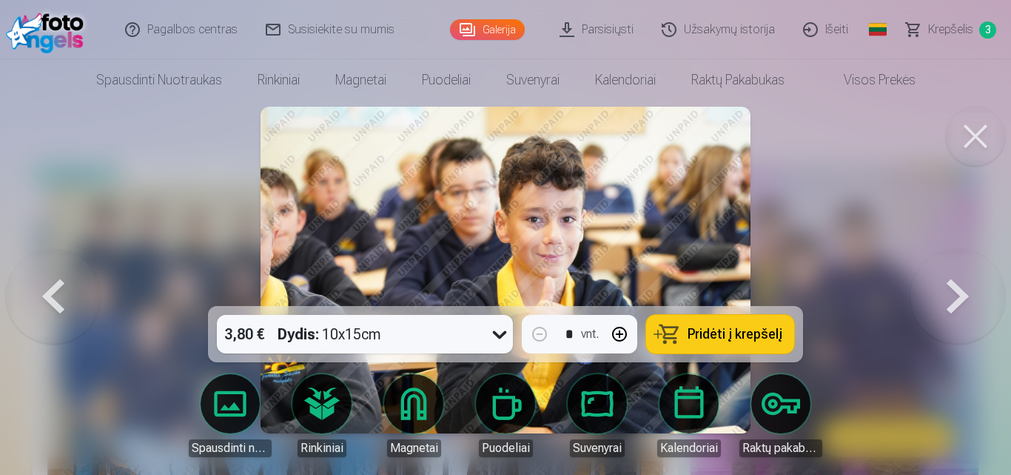
click at [954, 291] on button at bounding box center [958, 270] width 95 height 42
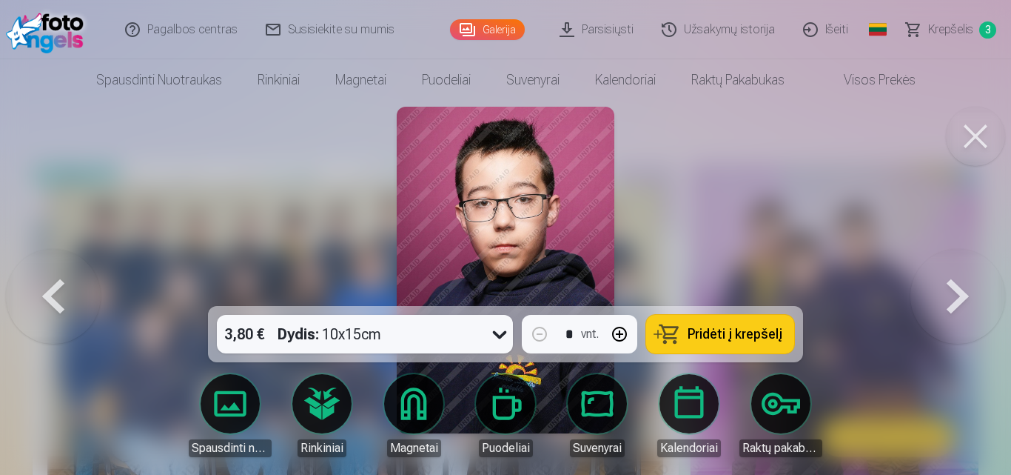
click at [954, 291] on button at bounding box center [958, 270] width 95 height 42
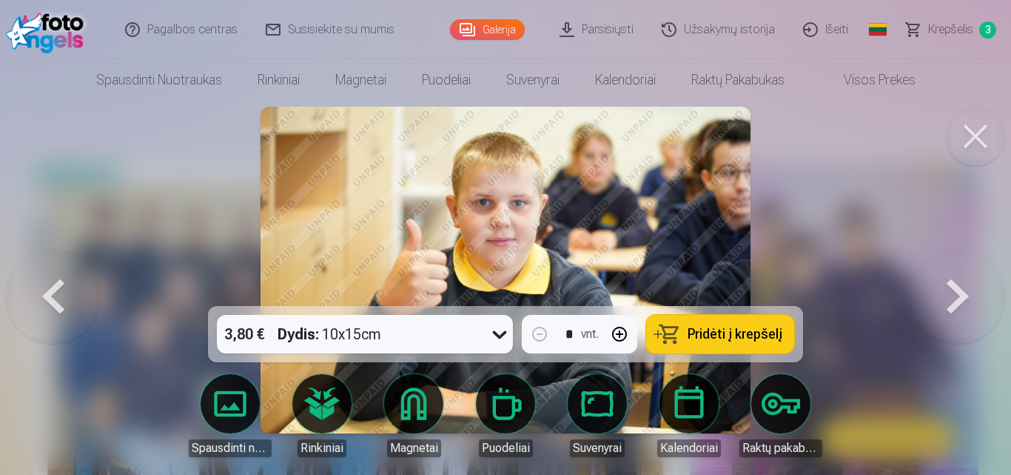
click at [954, 291] on button at bounding box center [958, 270] width 95 height 42
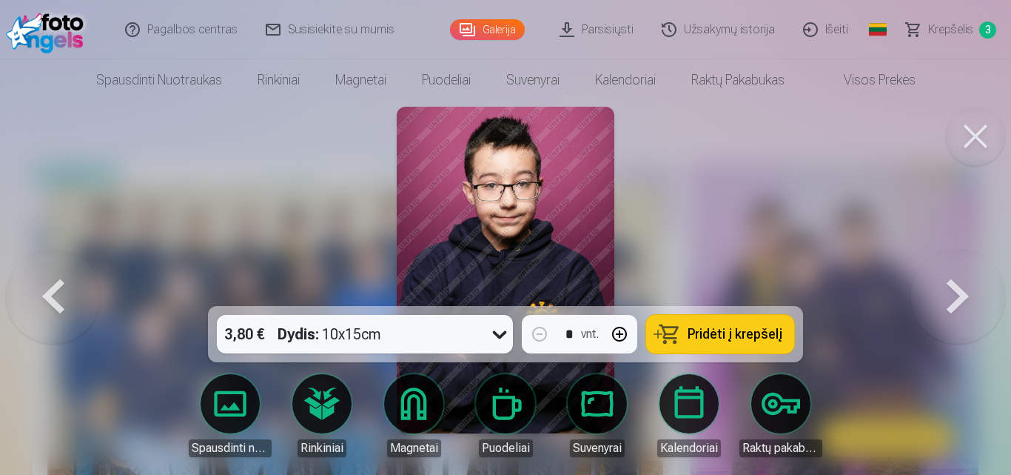
click at [954, 291] on button at bounding box center [958, 270] width 95 height 42
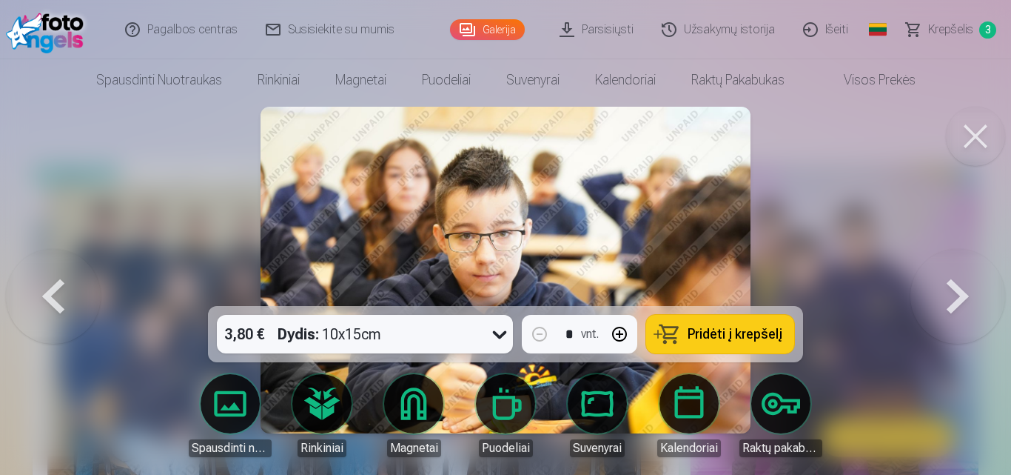
click at [954, 291] on button at bounding box center [958, 270] width 95 height 42
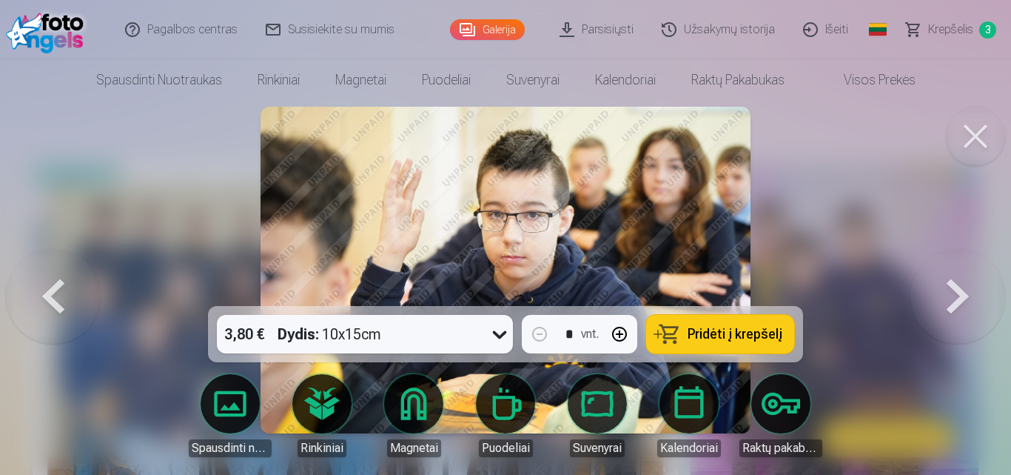
click at [47, 291] on button at bounding box center [53, 270] width 95 height 42
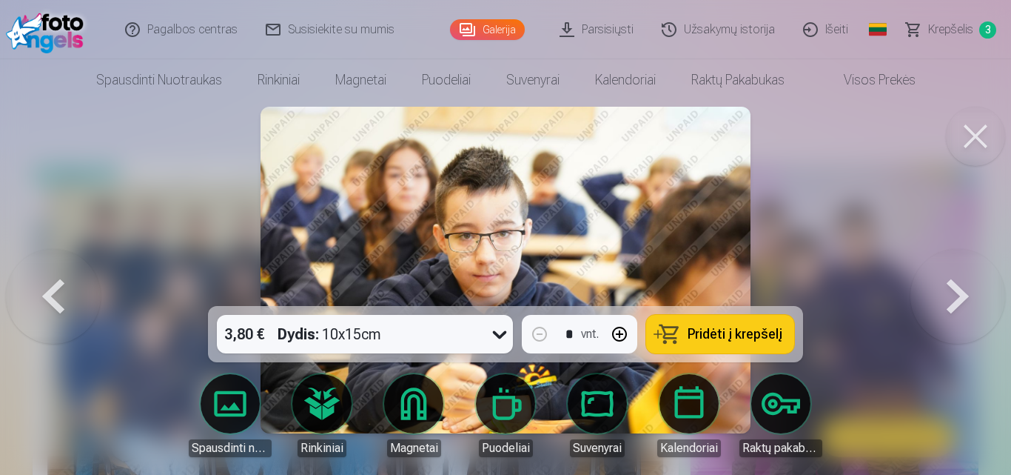
click at [627, 261] on img at bounding box center [506, 270] width 490 height 326
click at [951, 290] on button at bounding box center [958, 270] width 95 height 42
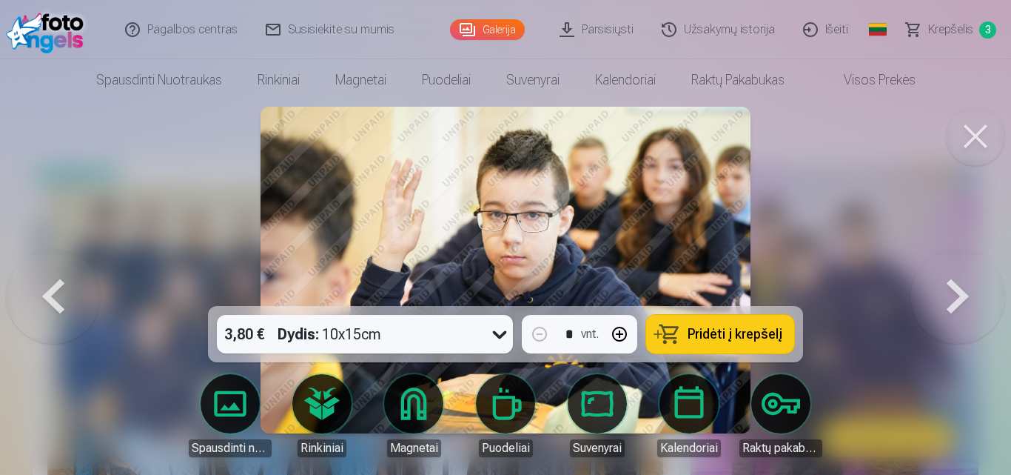
click at [951, 290] on button at bounding box center [958, 270] width 95 height 42
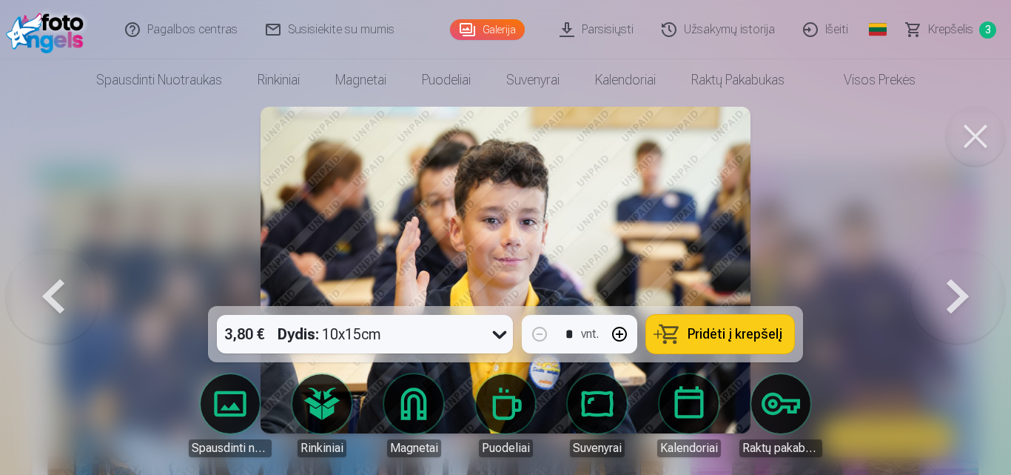
click at [951, 290] on button at bounding box center [958, 270] width 95 height 42
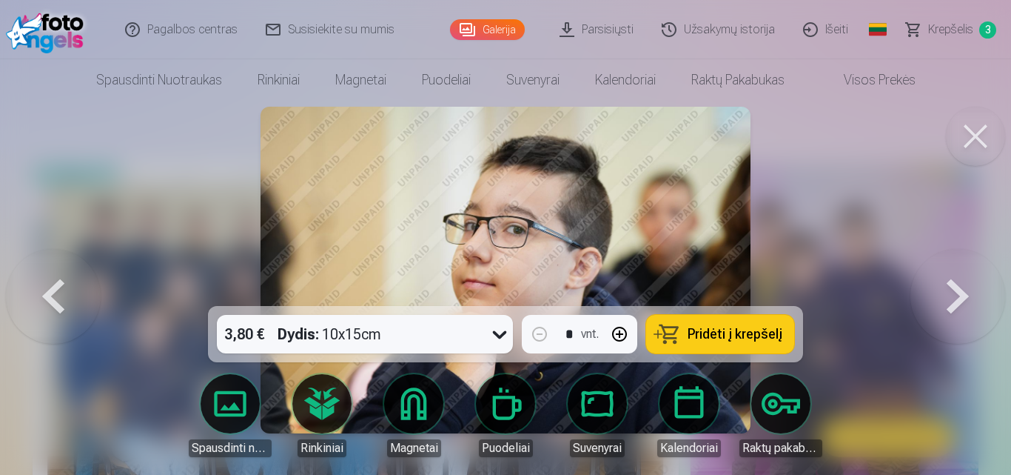
click at [951, 290] on button at bounding box center [958, 270] width 95 height 42
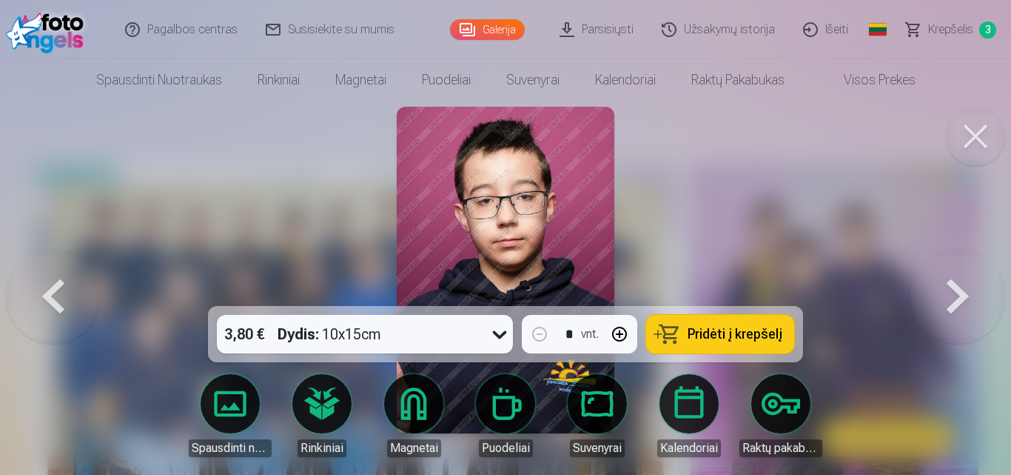
click at [951, 290] on button at bounding box center [958, 270] width 95 height 42
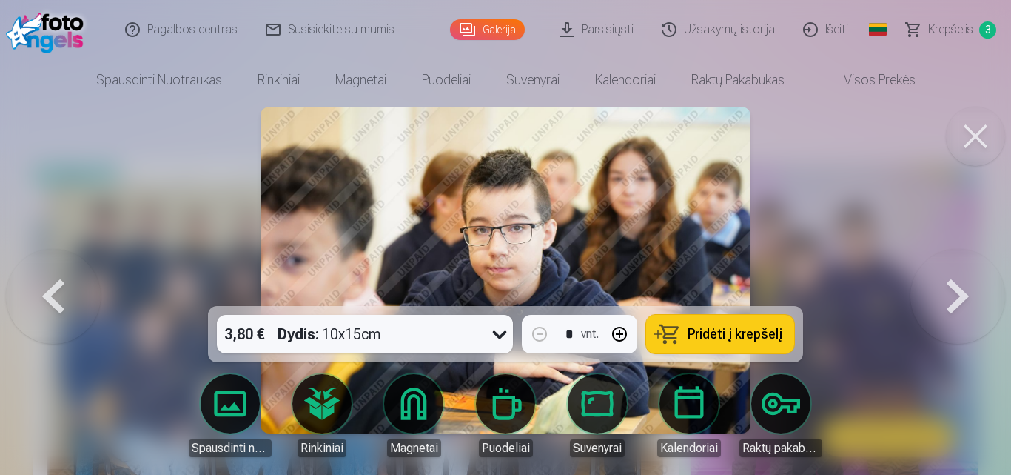
click at [951, 290] on button at bounding box center [958, 270] width 95 height 42
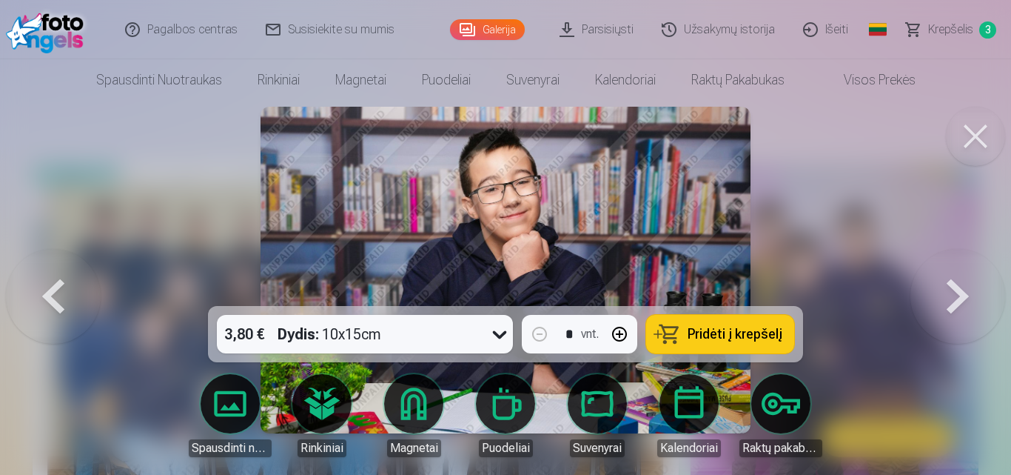
click at [951, 290] on button at bounding box center [958, 270] width 95 height 42
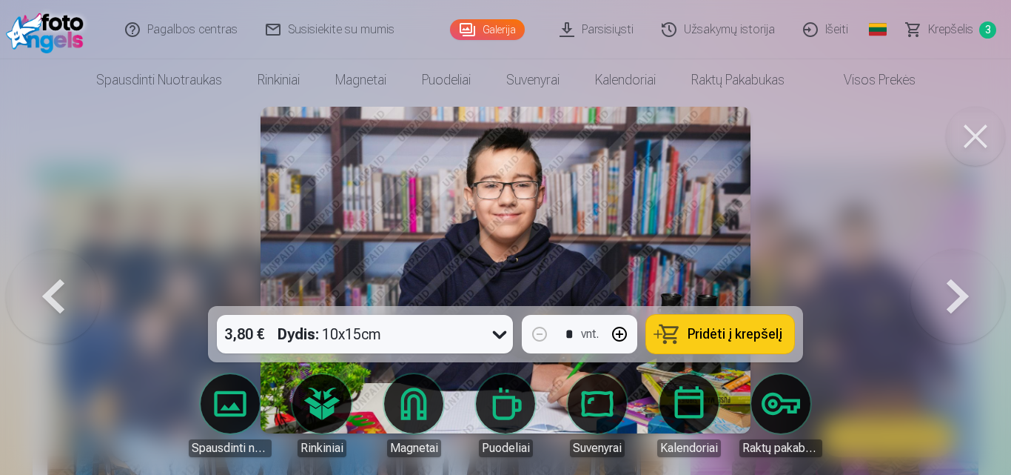
click at [951, 290] on button at bounding box center [958, 270] width 95 height 42
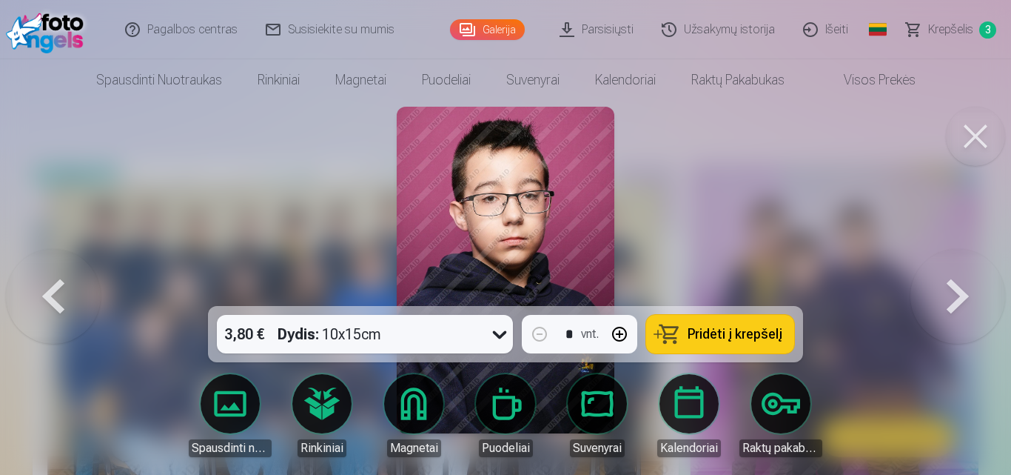
click at [951, 290] on button at bounding box center [958, 270] width 95 height 42
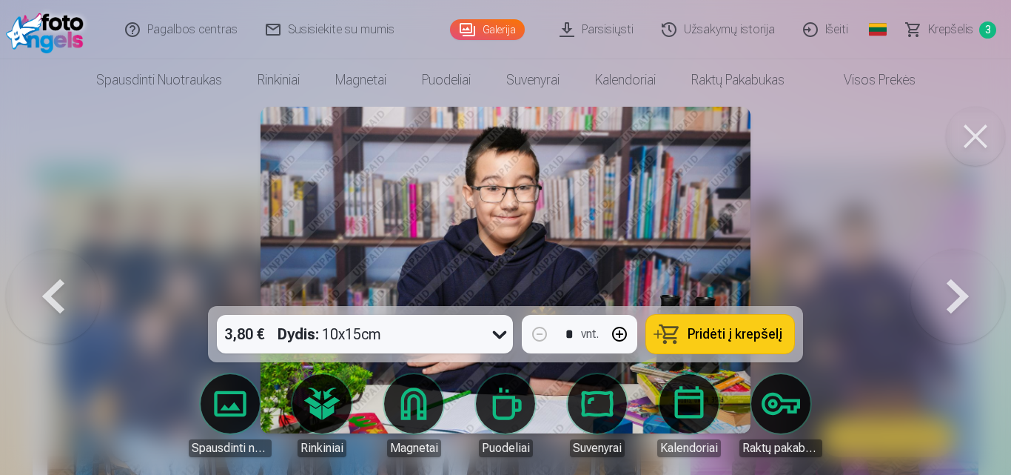
click at [949, 291] on button at bounding box center [958, 270] width 95 height 42
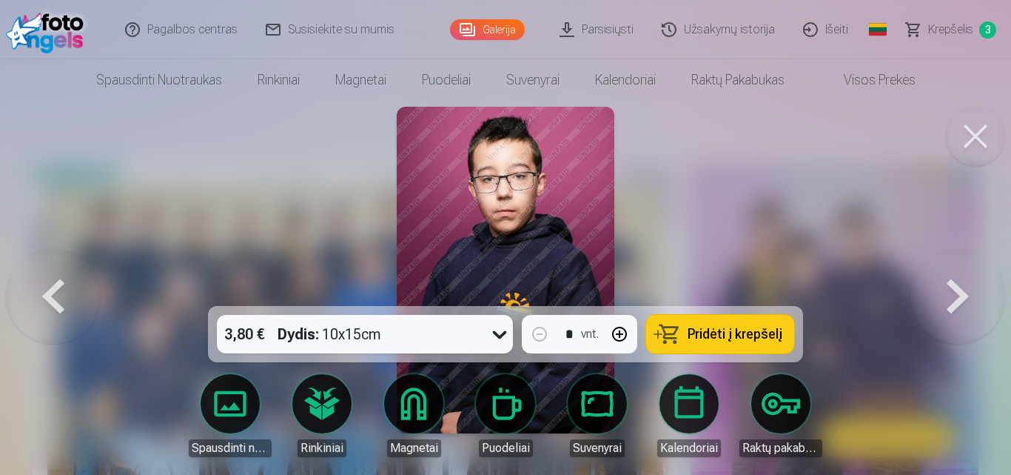
click at [949, 291] on button at bounding box center [958, 270] width 95 height 42
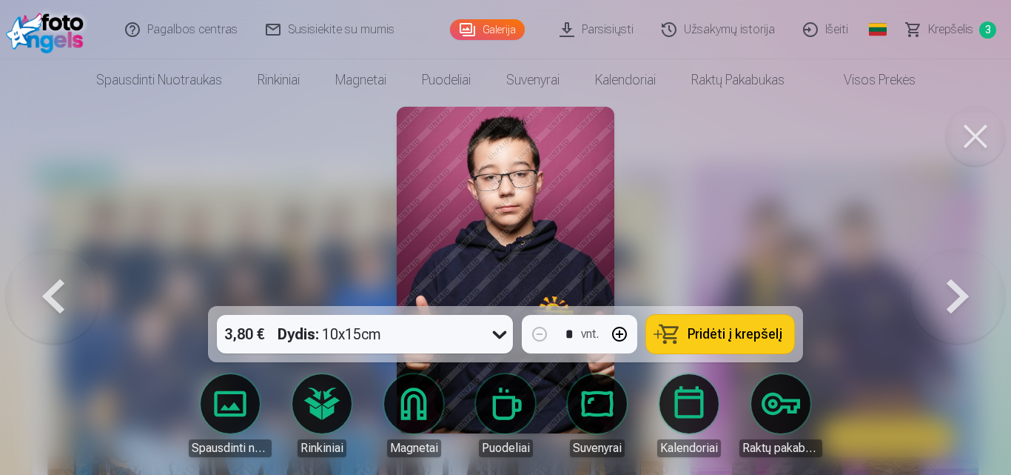
click at [949, 291] on button at bounding box center [958, 270] width 95 height 42
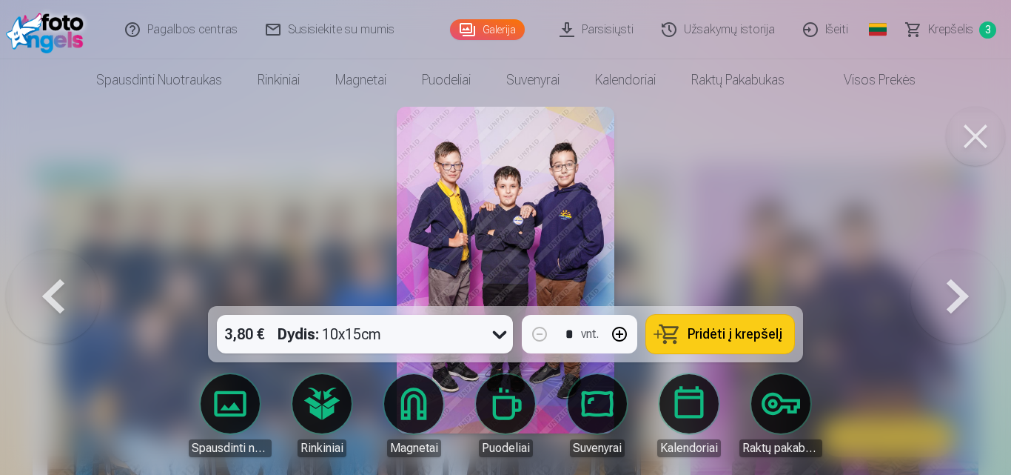
click at [949, 291] on button at bounding box center [958, 270] width 95 height 42
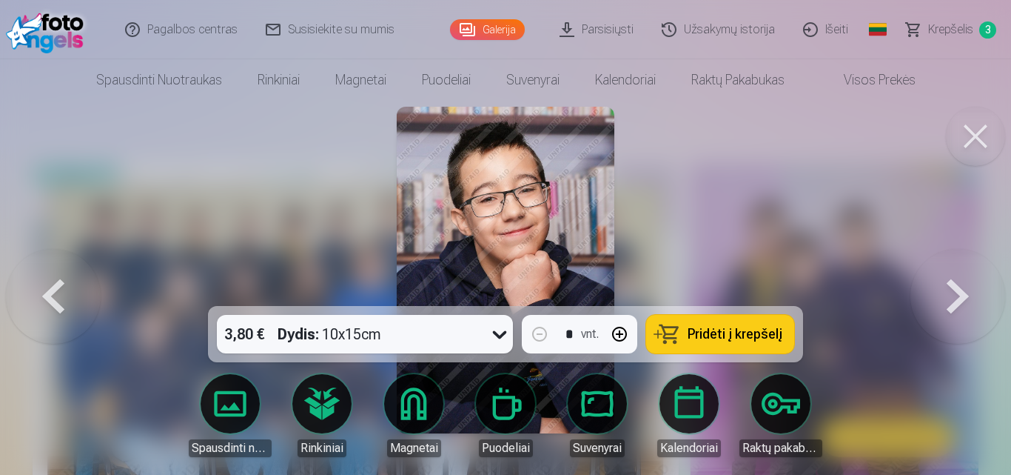
click at [949, 291] on button at bounding box center [958, 270] width 95 height 42
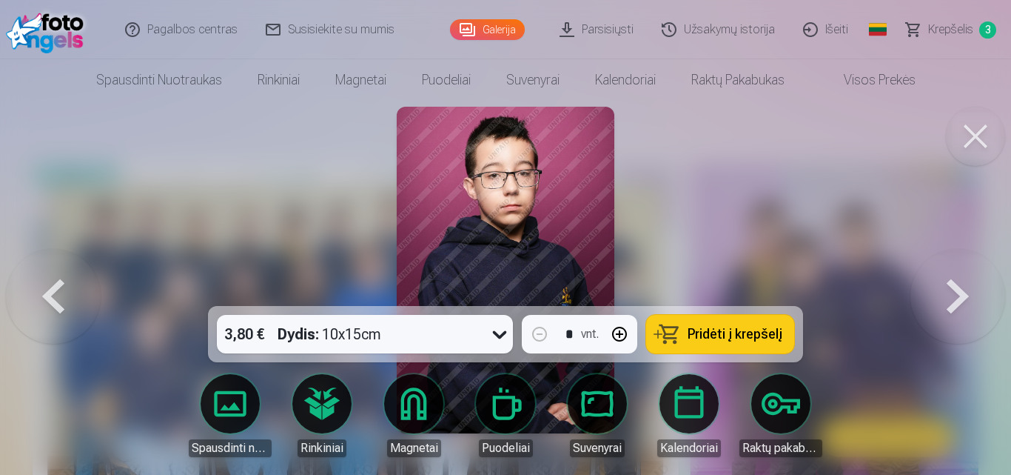
click at [949, 291] on button at bounding box center [958, 270] width 95 height 42
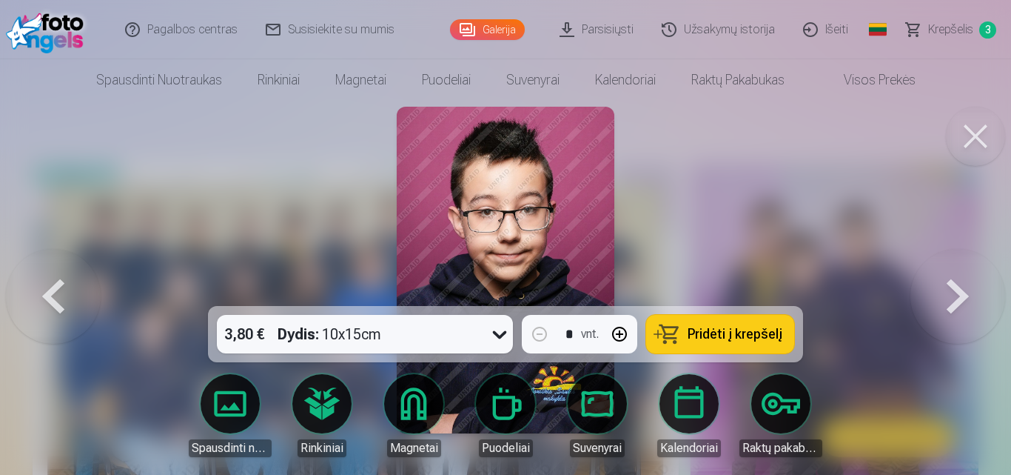
click at [949, 291] on button at bounding box center [958, 270] width 95 height 42
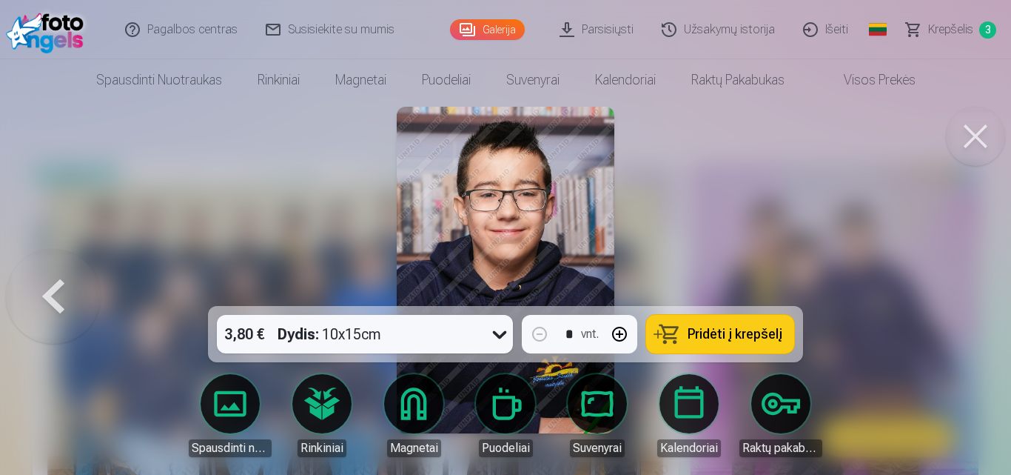
click at [949, 292] on div at bounding box center [505, 237] width 1011 height 475
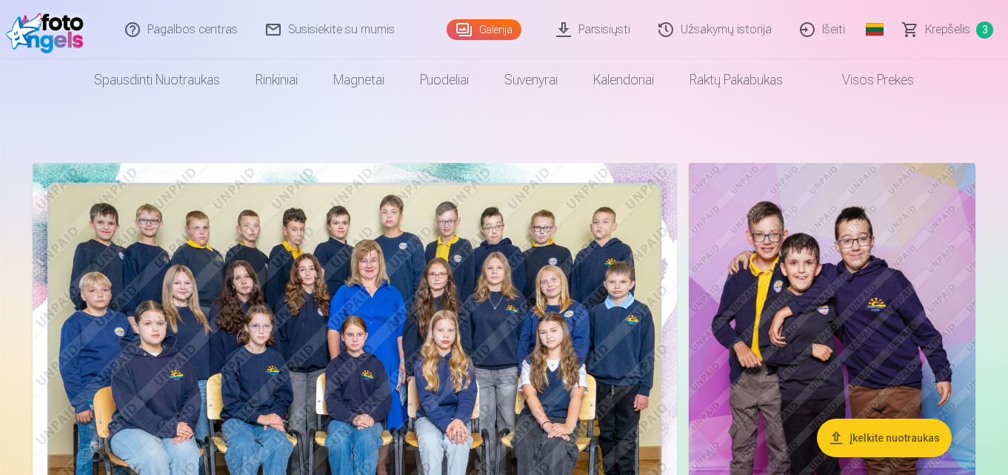
click at [949, 292] on img at bounding box center [831, 378] width 286 height 430
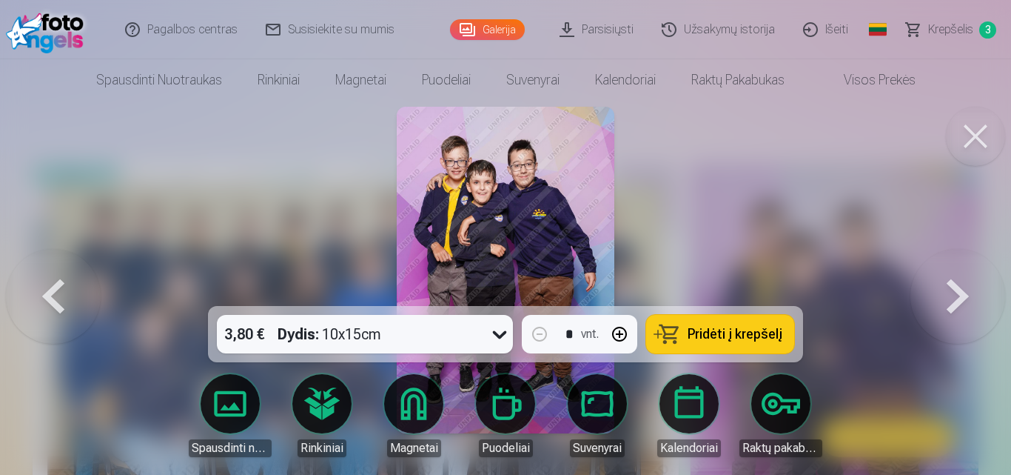
click at [949, 291] on button at bounding box center [958, 270] width 95 height 42
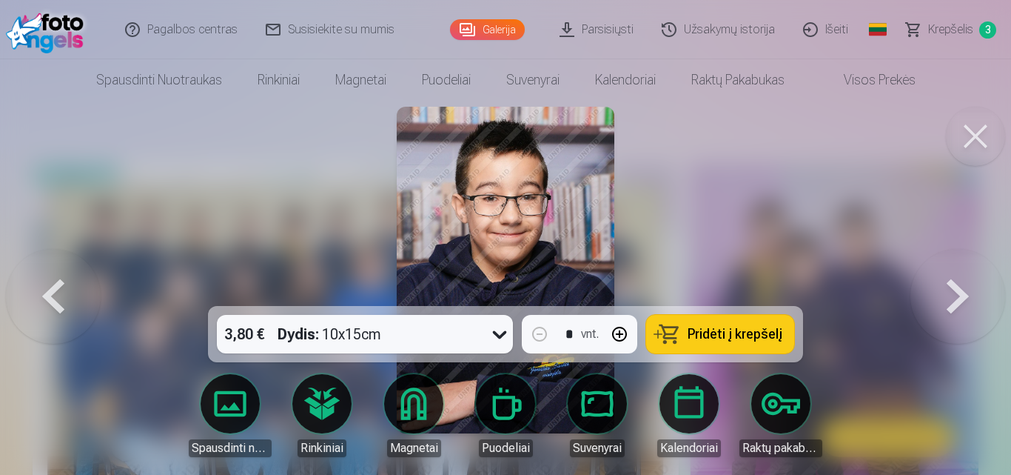
click at [949, 291] on button at bounding box center [958, 270] width 95 height 42
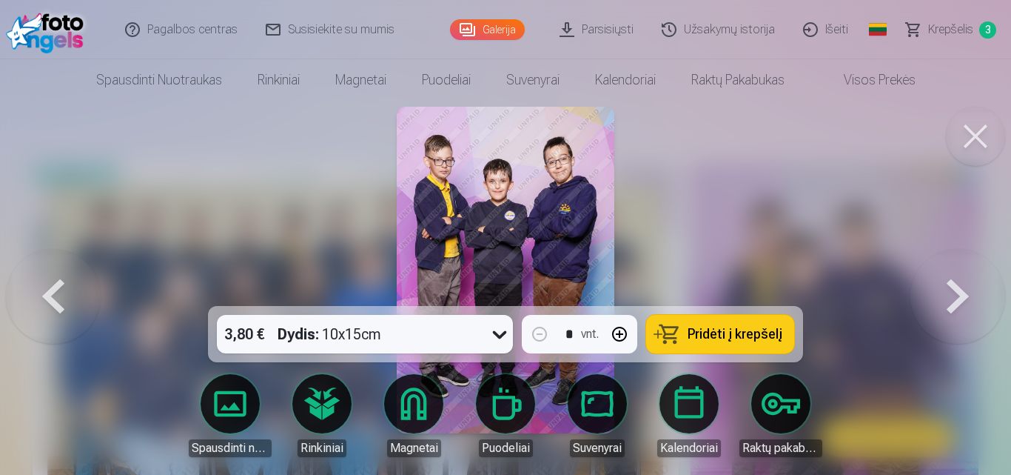
click at [949, 291] on button at bounding box center [958, 270] width 95 height 42
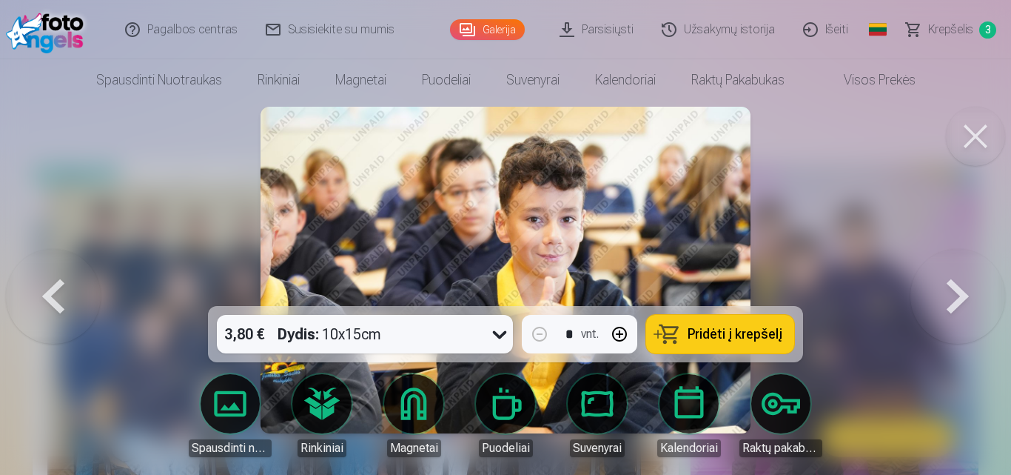
click at [949, 291] on button at bounding box center [958, 270] width 95 height 42
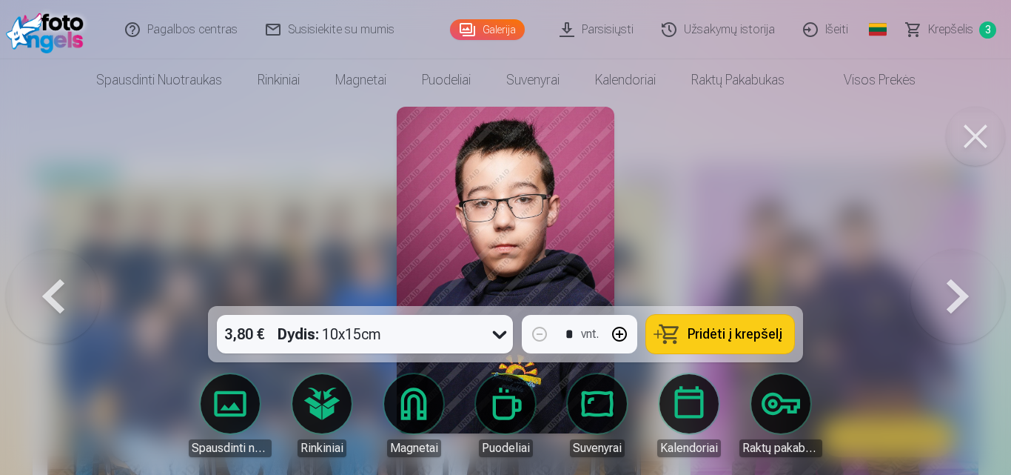
click at [949, 291] on button at bounding box center [958, 270] width 95 height 42
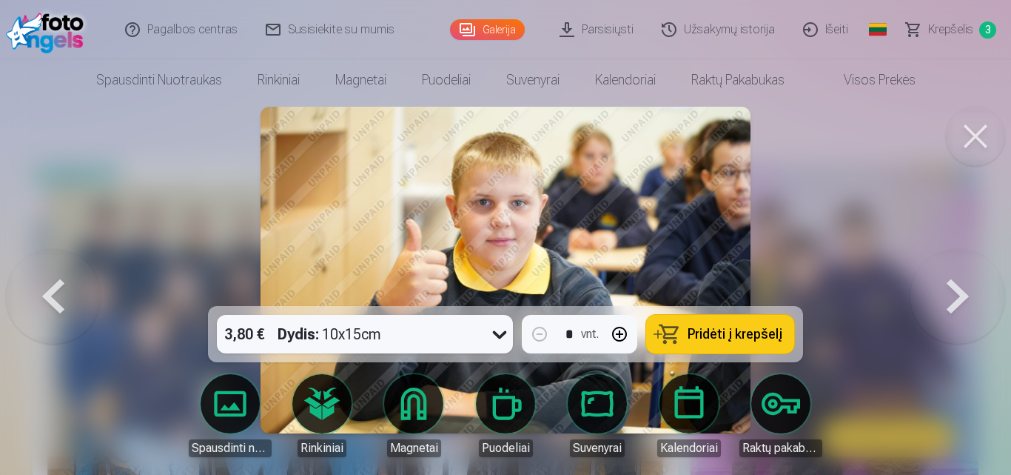
click at [948, 291] on button at bounding box center [958, 270] width 95 height 42
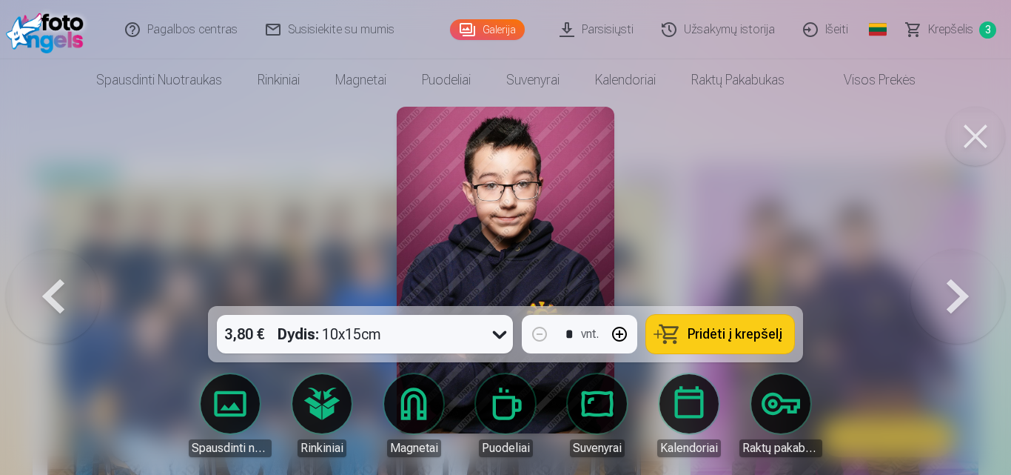
click at [948, 291] on button at bounding box center [958, 270] width 95 height 42
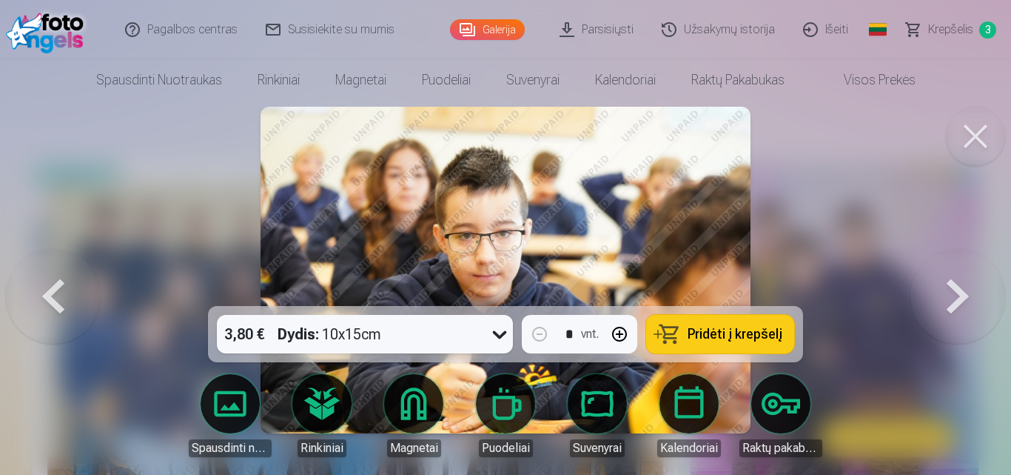
click at [948, 291] on button at bounding box center [958, 270] width 95 height 42
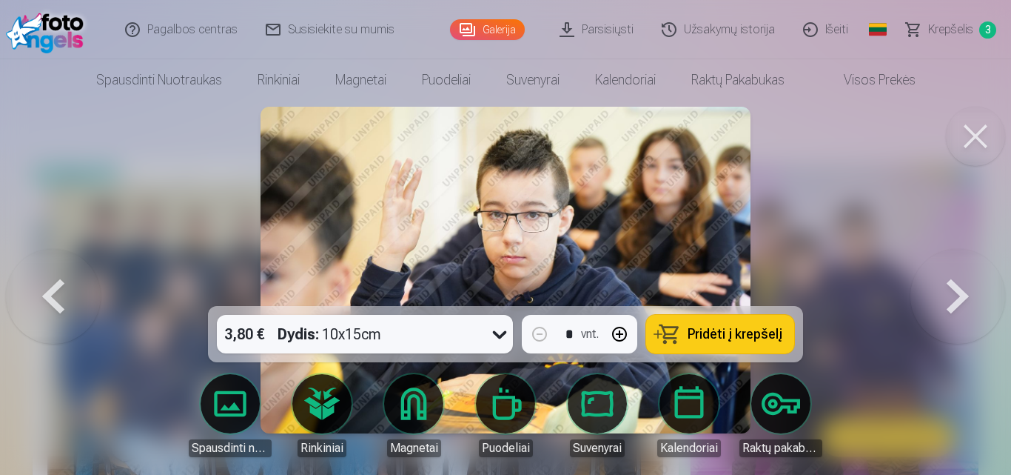
click at [724, 332] on span "Pridėti į krepšelį" at bounding box center [735, 333] width 95 height 13
click at [959, 28] on span "Krepšelis" at bounding box center [950, 30] width 45 height 18
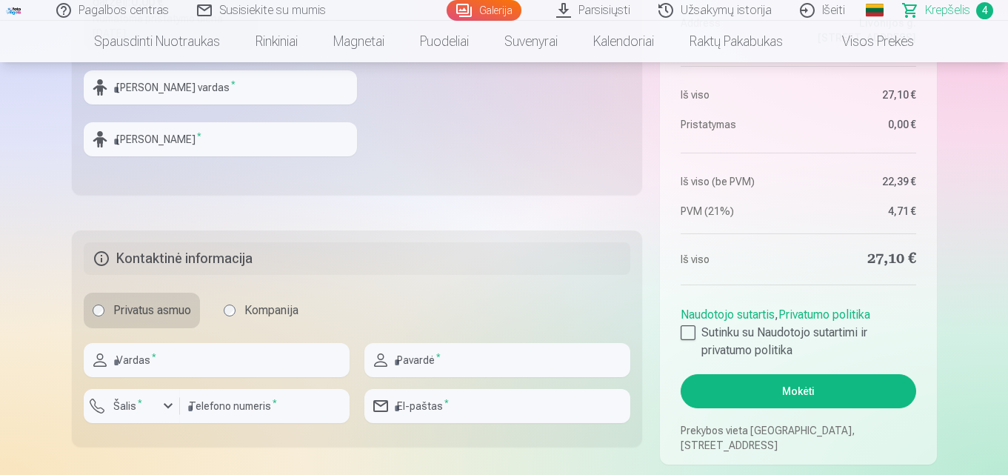
scroll to position [648, 0]
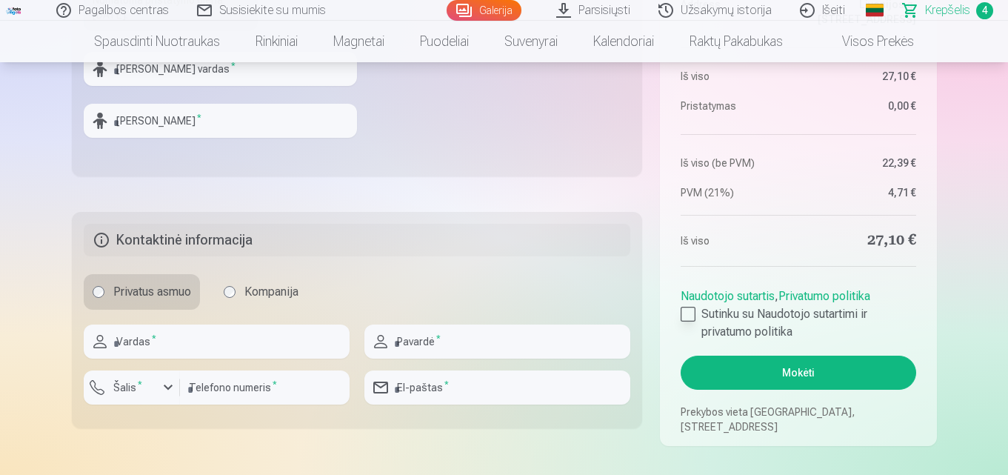
drag, startPoint x: 698, startPoint y: 316, endPoint x: 717, endPoint y: 329, distance: 22.4
click at [699, 316] on label "Sutinku su Naudotojo sutartimi ir privatumo politika" at bounding box center [797, 323] width 235 height 36
click at [150, 346] on input "text" at bounding box center [217, 341] width 266 height 34
click at [203, 76] on input "text" at bounding box center [220, 69] width 273 height 34
type input "*"
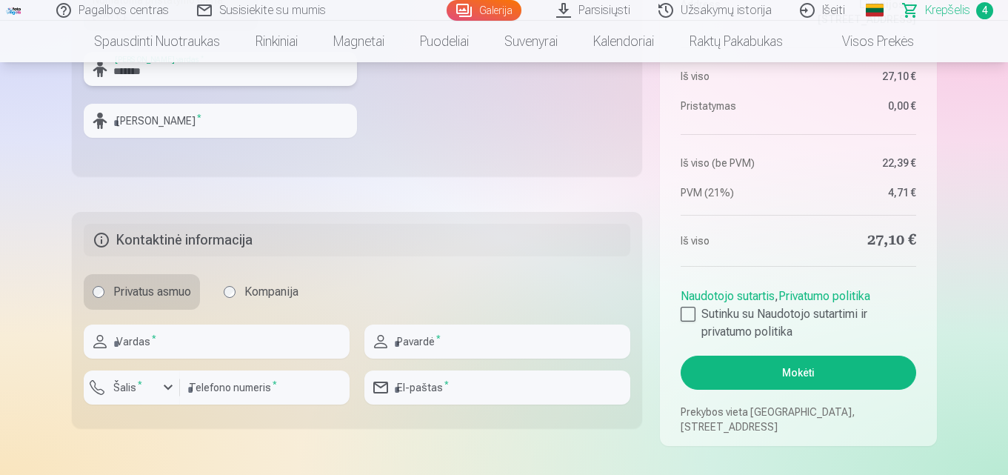
type input "*******"
click at [190, 123] on input "text" at bounding box center [220, 121] width 273 height 34
type input "*"
type input "**********"
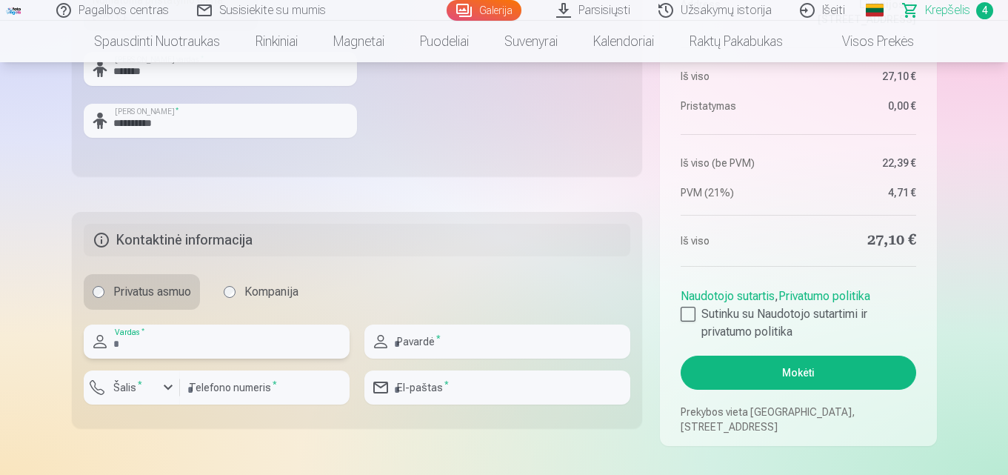
click at [164, 348] on input "text" at bounding box center [217, 341] width 266 height 34
type input "******"
type input "**********"
type input "*********"
type input "**********"
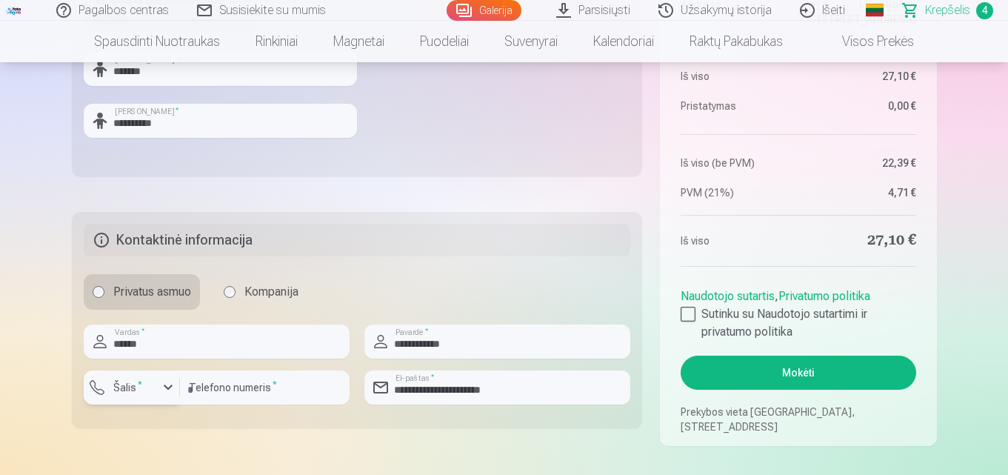
click at [170, 394] on div "button" at bounding box center [168, 387] width 18 height 18
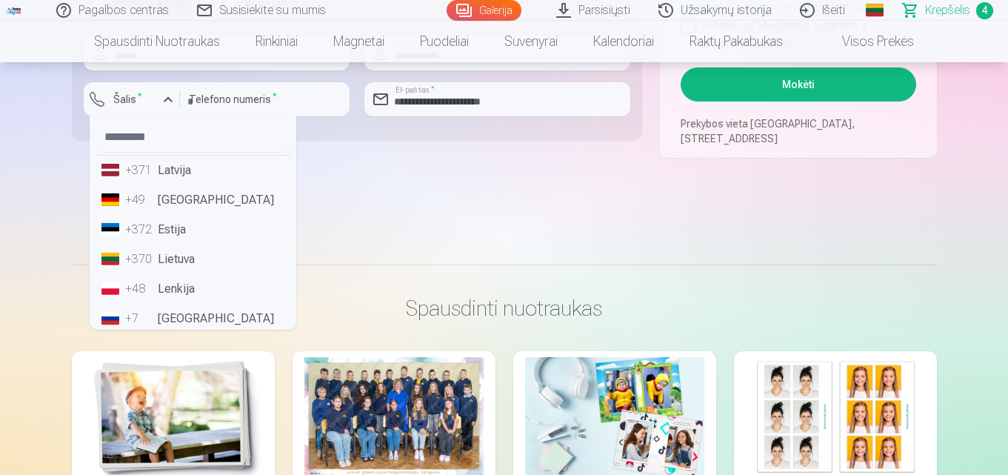
scroll to position [1007, 0]
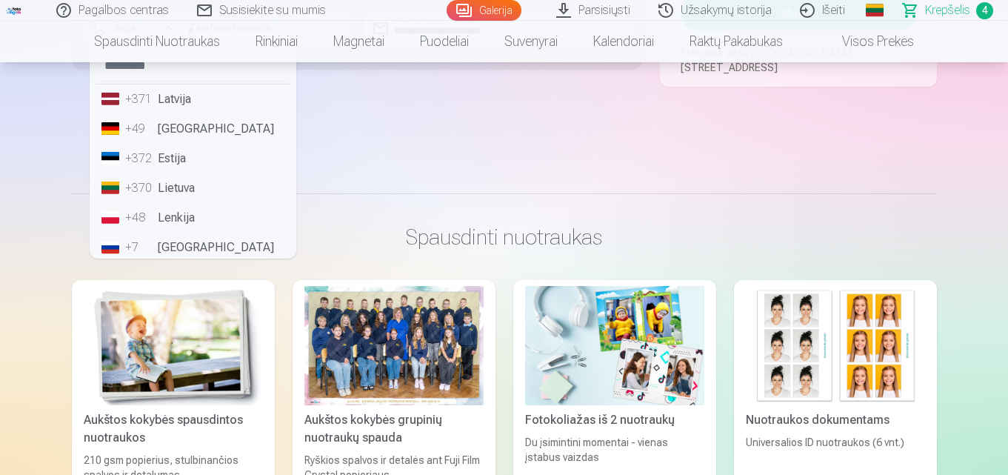
click at [190, 186] on li "+370 Lietuva" at bounding box center [192, 188] width 195 height 30
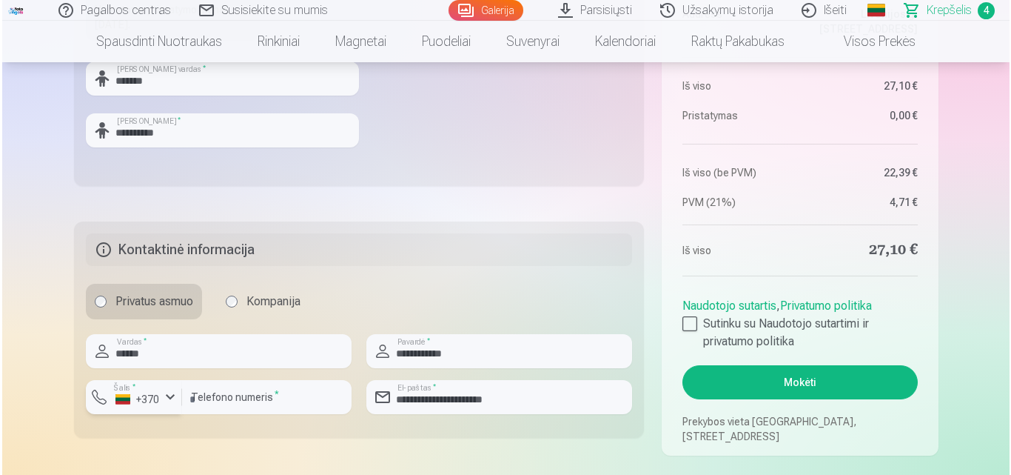
scroll to position [620, 0]
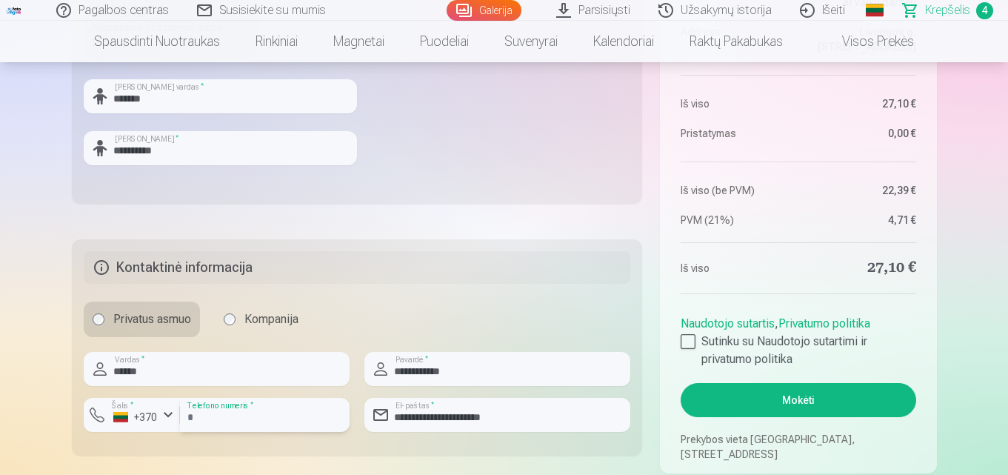
drag, startPoint x: 219, startPoint y: 419, endPoint x: 233, endPoint y: 418, distance: 14.1
click at [220, 419] on input "*********" at bounding box center [265, 415] width 170 height 34
click at [777, 399] on button "Mokėti" at bounding box center [797, 400] width 235 height 34
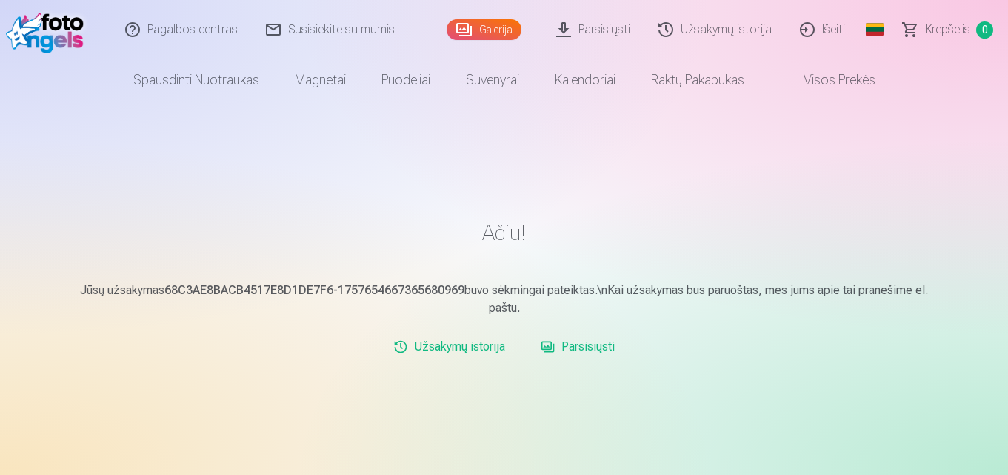
click at [591, 26] on link "Parsisiųsti" at bounding box center [594, 29] width 102 height 59
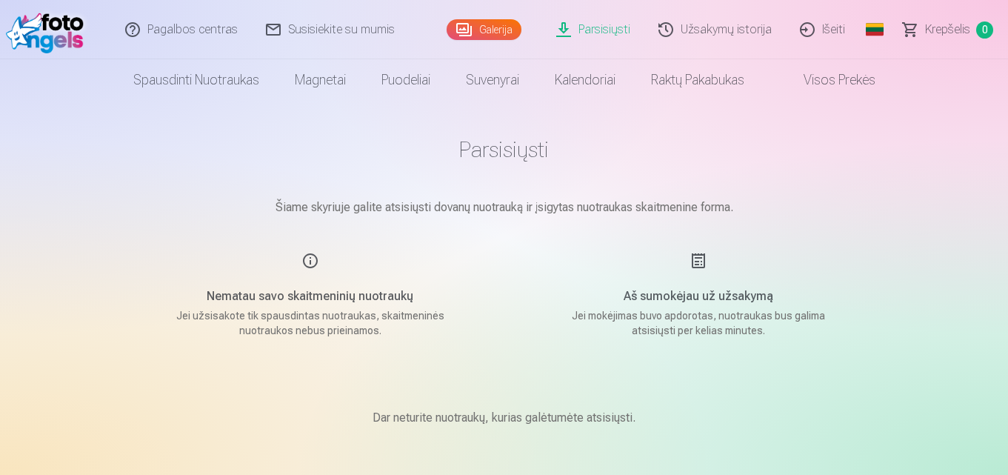
click at [830, 28] on link "Išeiti" at bounding box center [822, 29] width 73 height 59
